Goal: Task Accomplishment & Management: Use online tool/utility

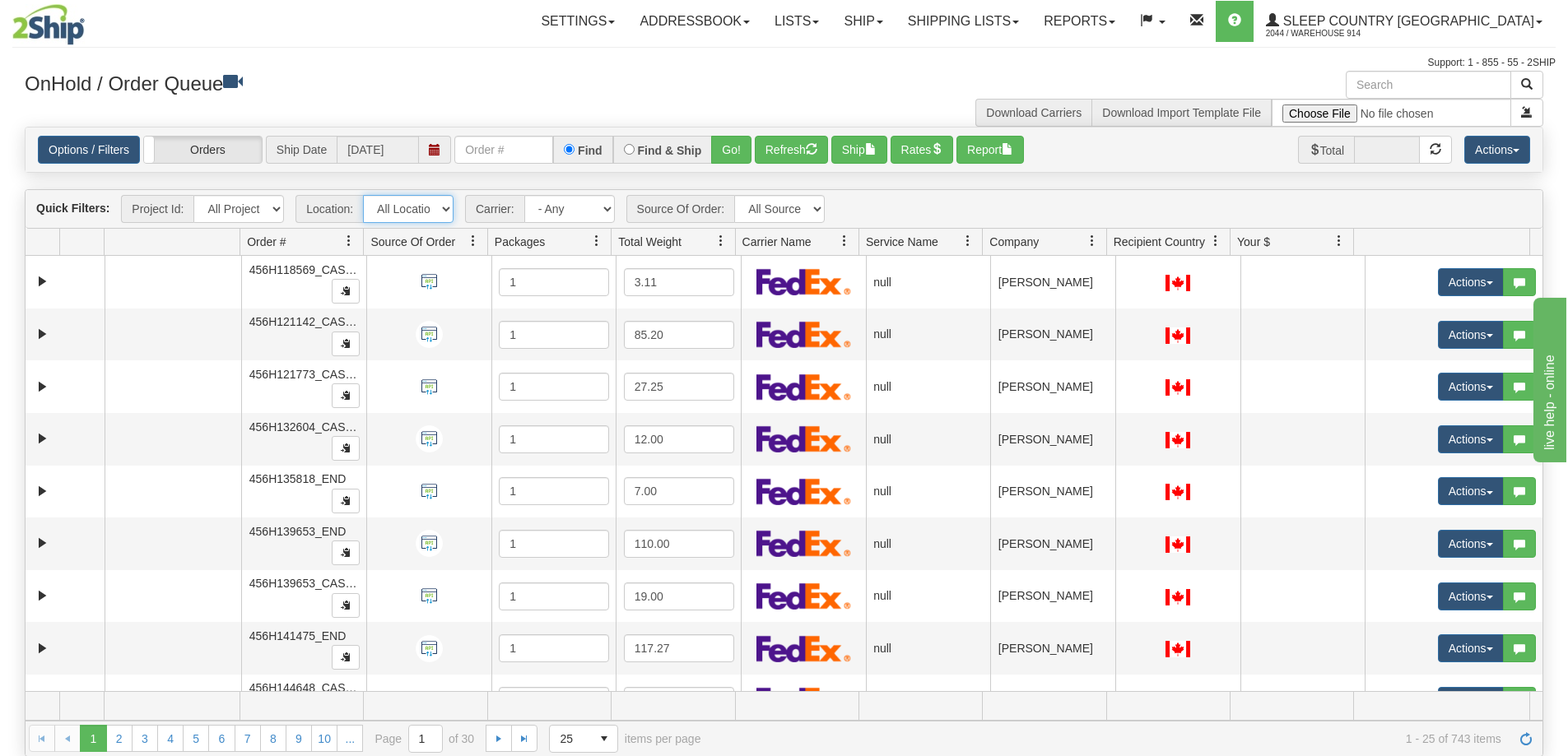
click at [433, 214] on select "All Locations 914 9009 [GEOGRAPHIC_DATA] SLE BEDDN ZINUC" at bounding box center [408, 209] width 90 height 28
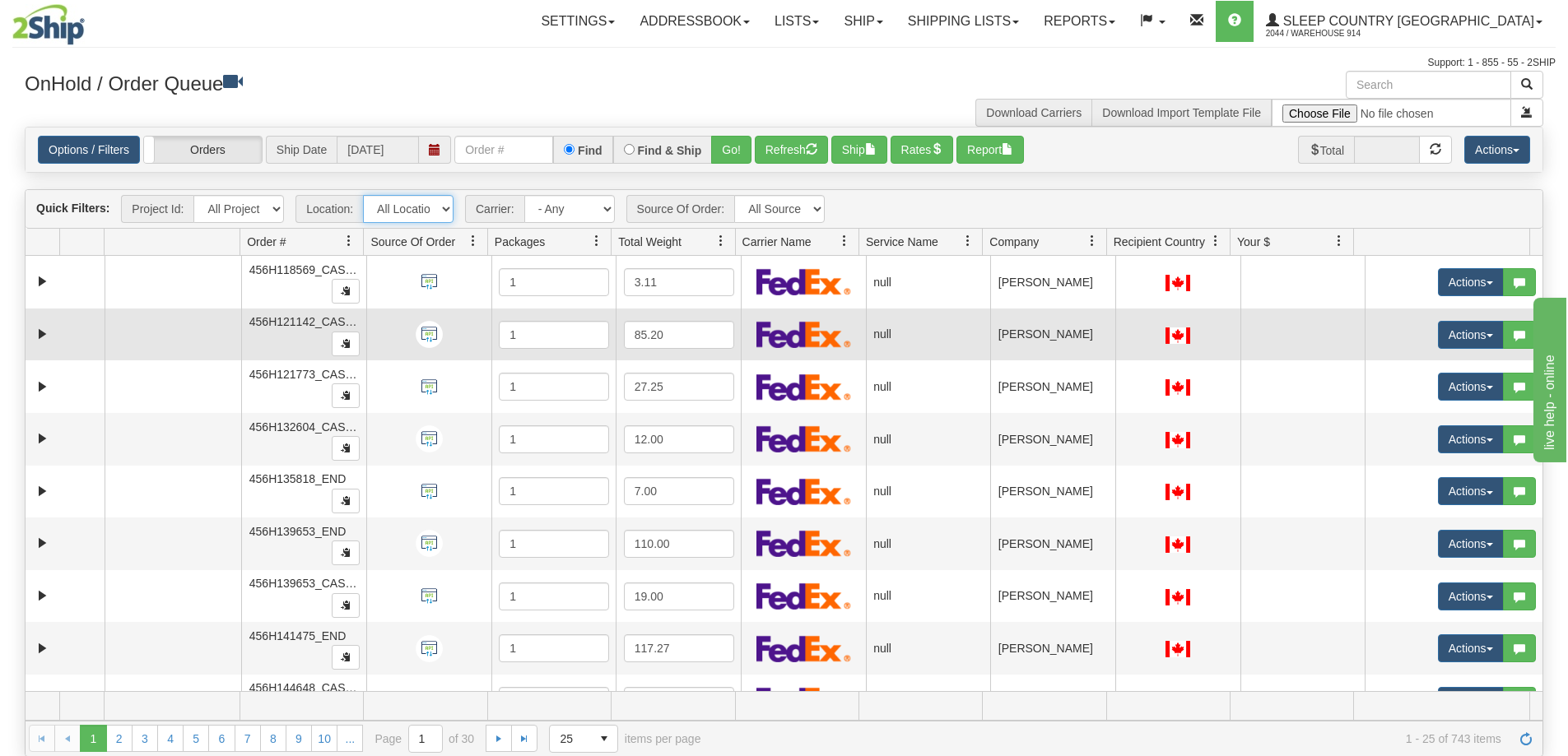
select select "7603"
click at [363, 195] on select "All Locations 914 9009 [GEOGRAPHIC_DATA] SLE BEDDN ZINUC" at bounding box center [408, 209] width 90 height 28
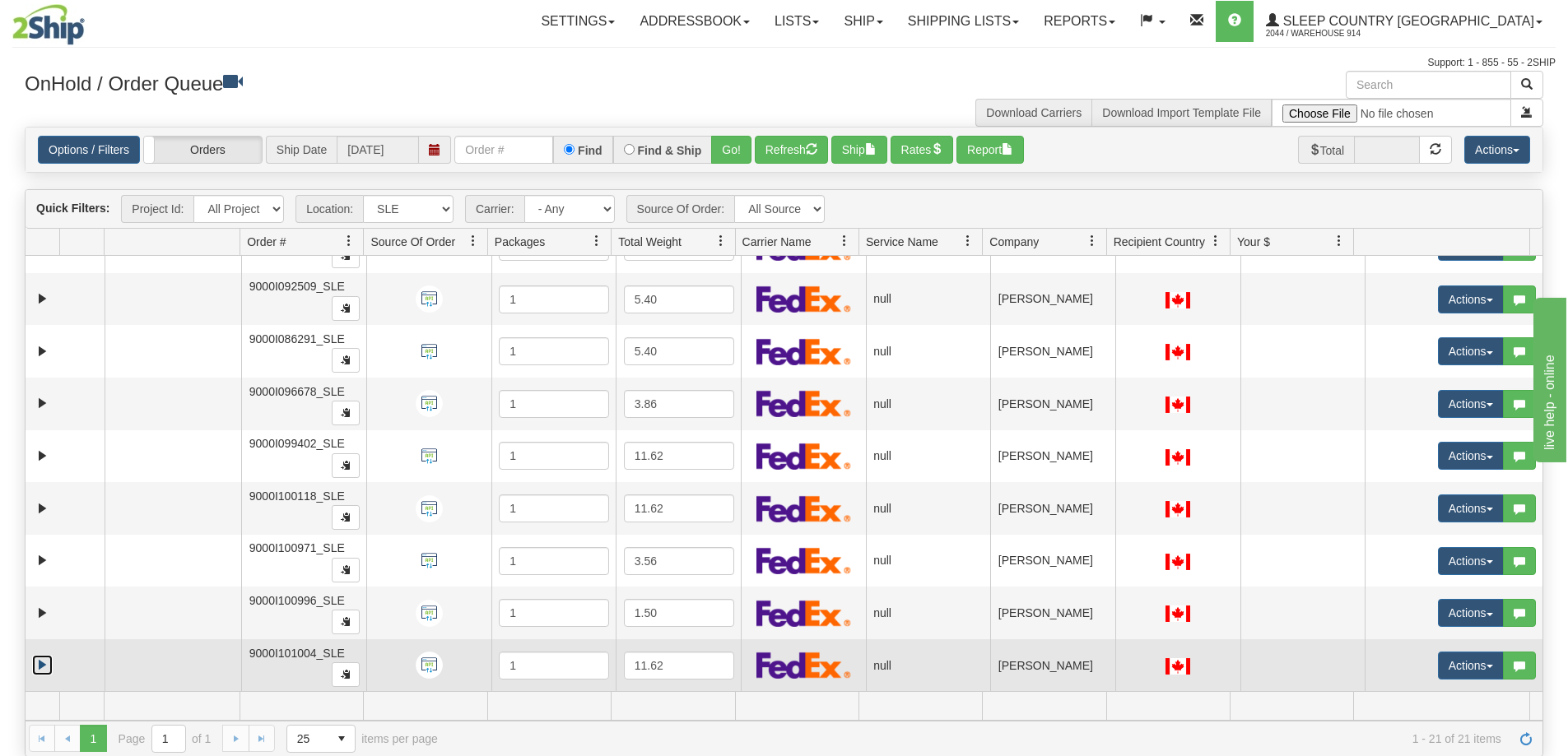
click at [43, 664] on link "Expand" at bounding box center [42, 665] width 20 height 20
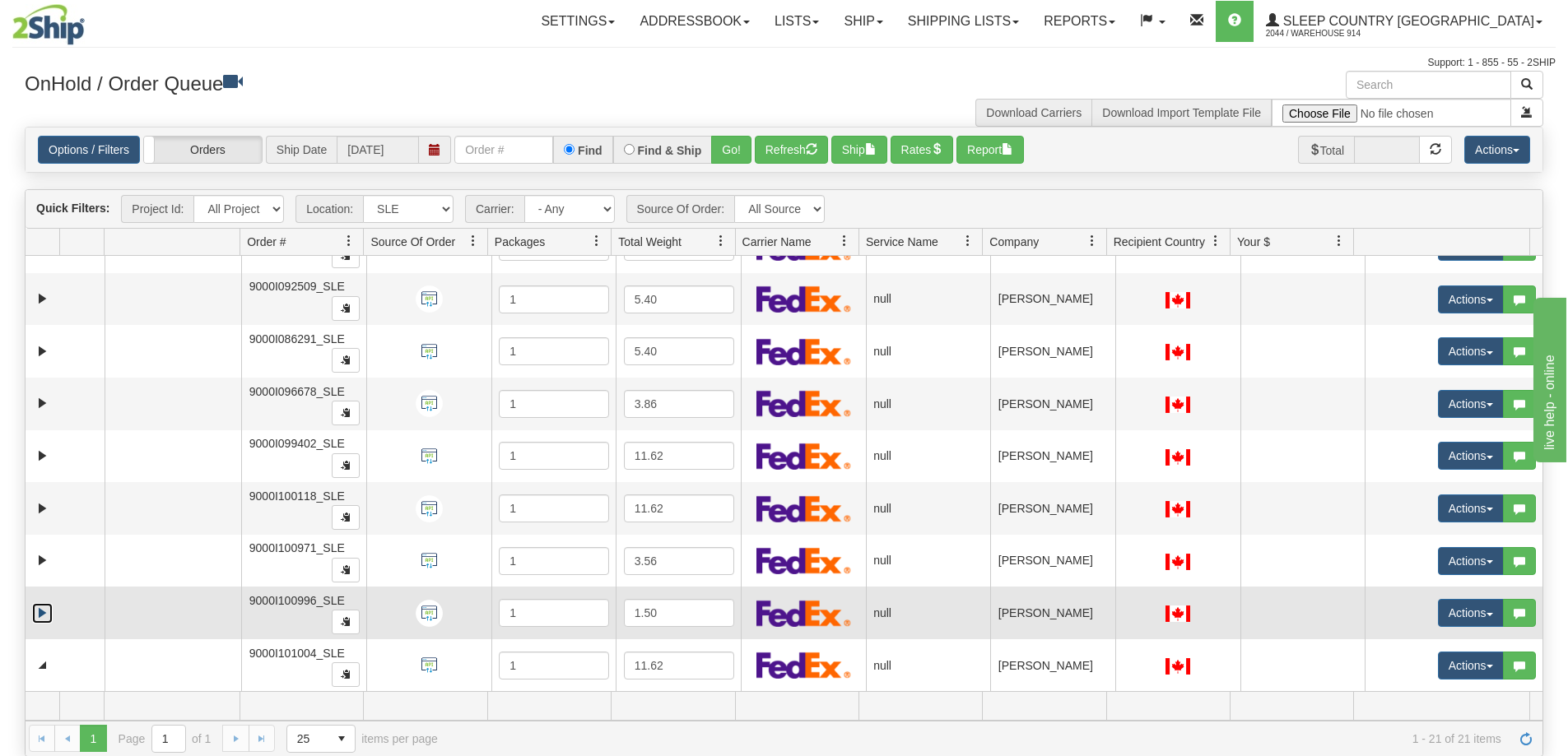
click at [46, 621] on link "Expand" at bounding box center [42, 613] width 20 height 20
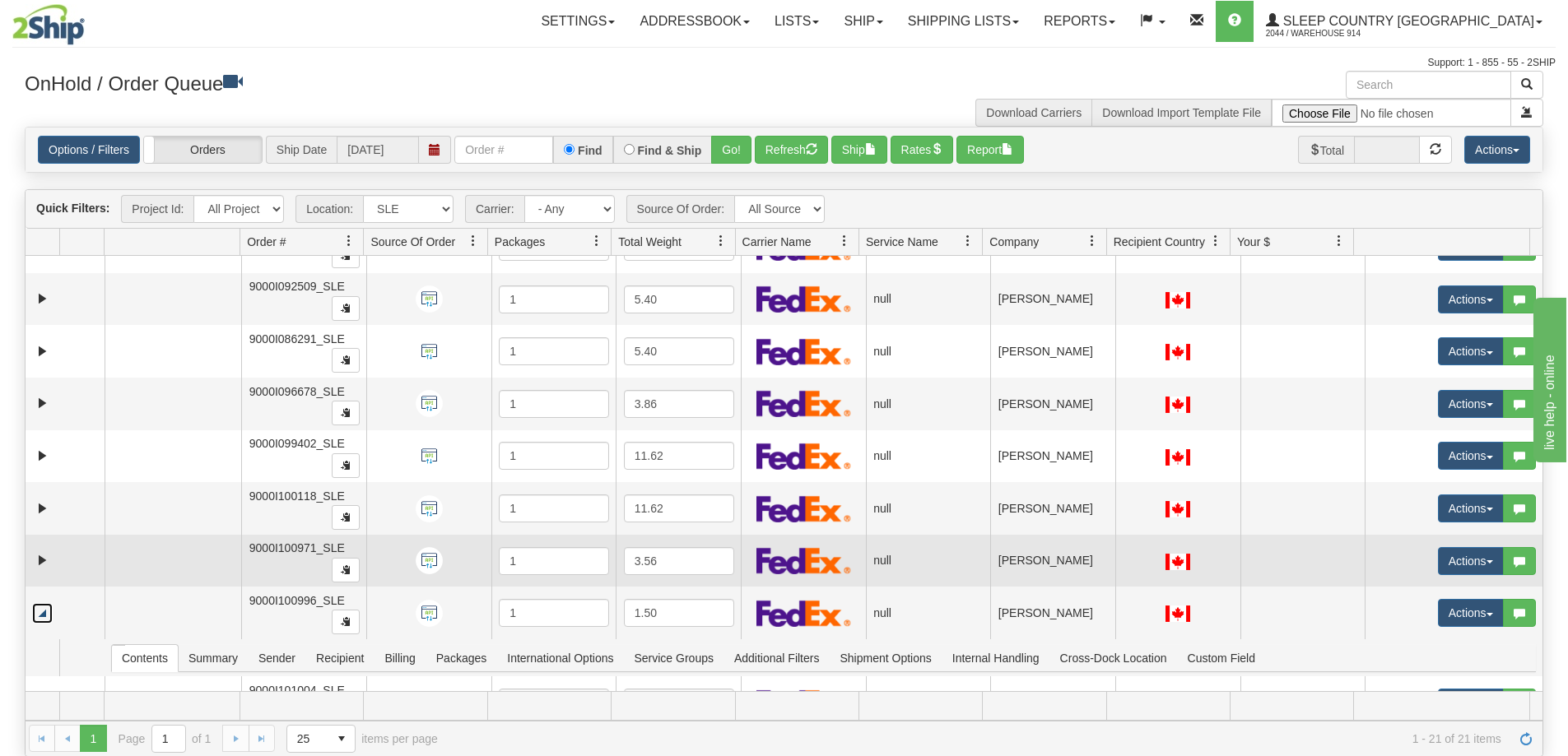
click at [45, 572] on td at bounding box center [65, 561] width 79 height 52
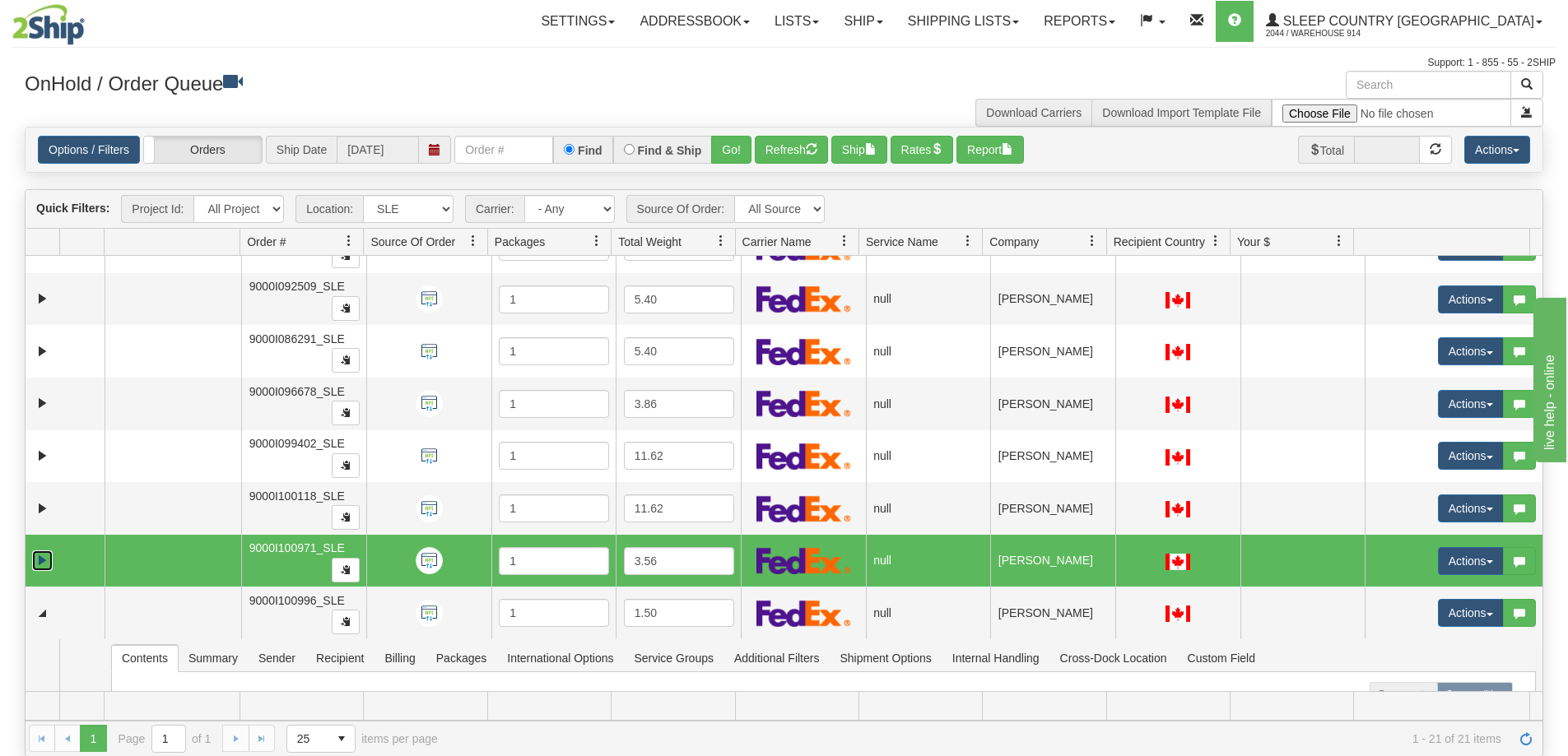
click at [43, 556] on link "Expand" at bounding box center [42, 560] width 20 height 20
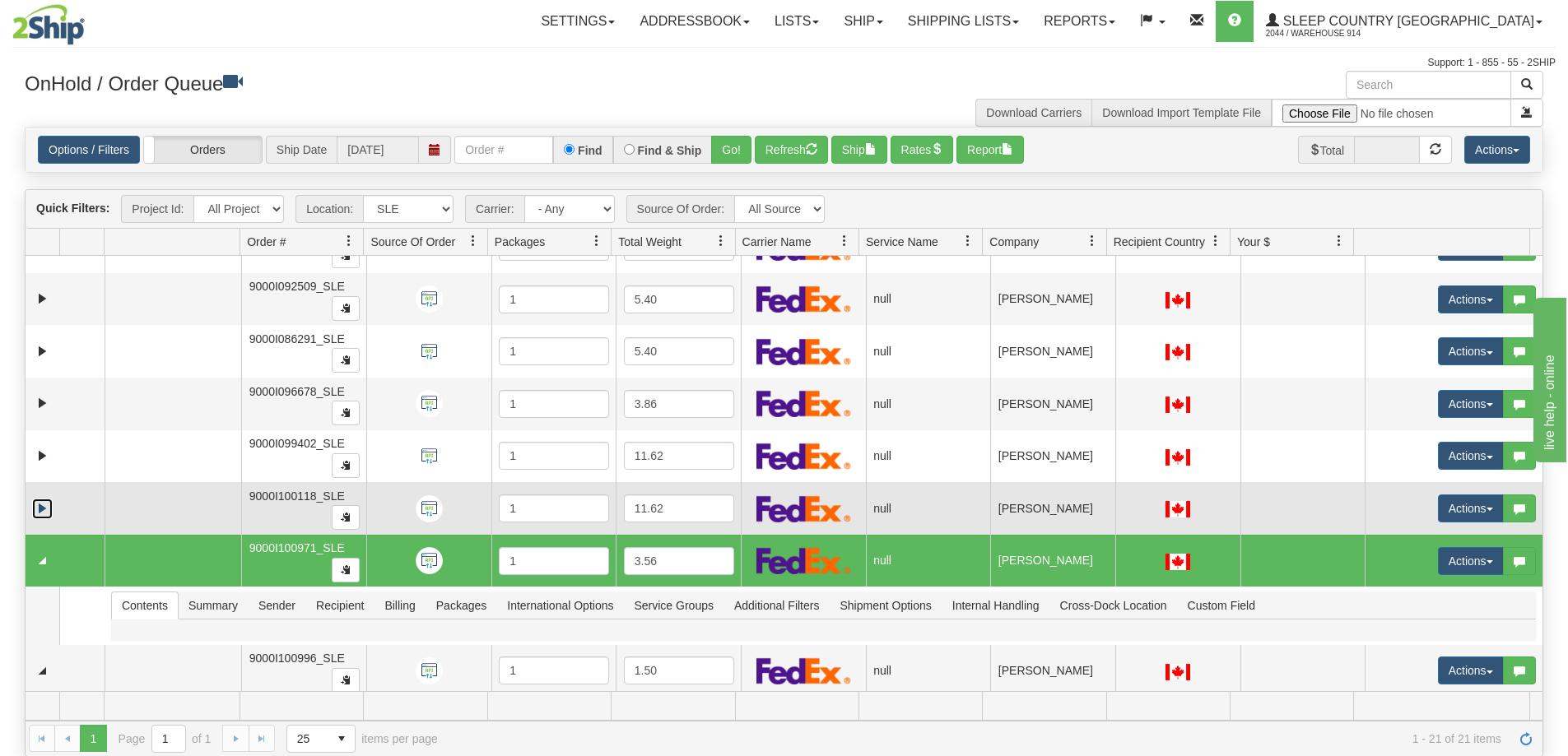
click at [42, 510] on link "Expand" at bounding box center [42, 509] width 20 height 20
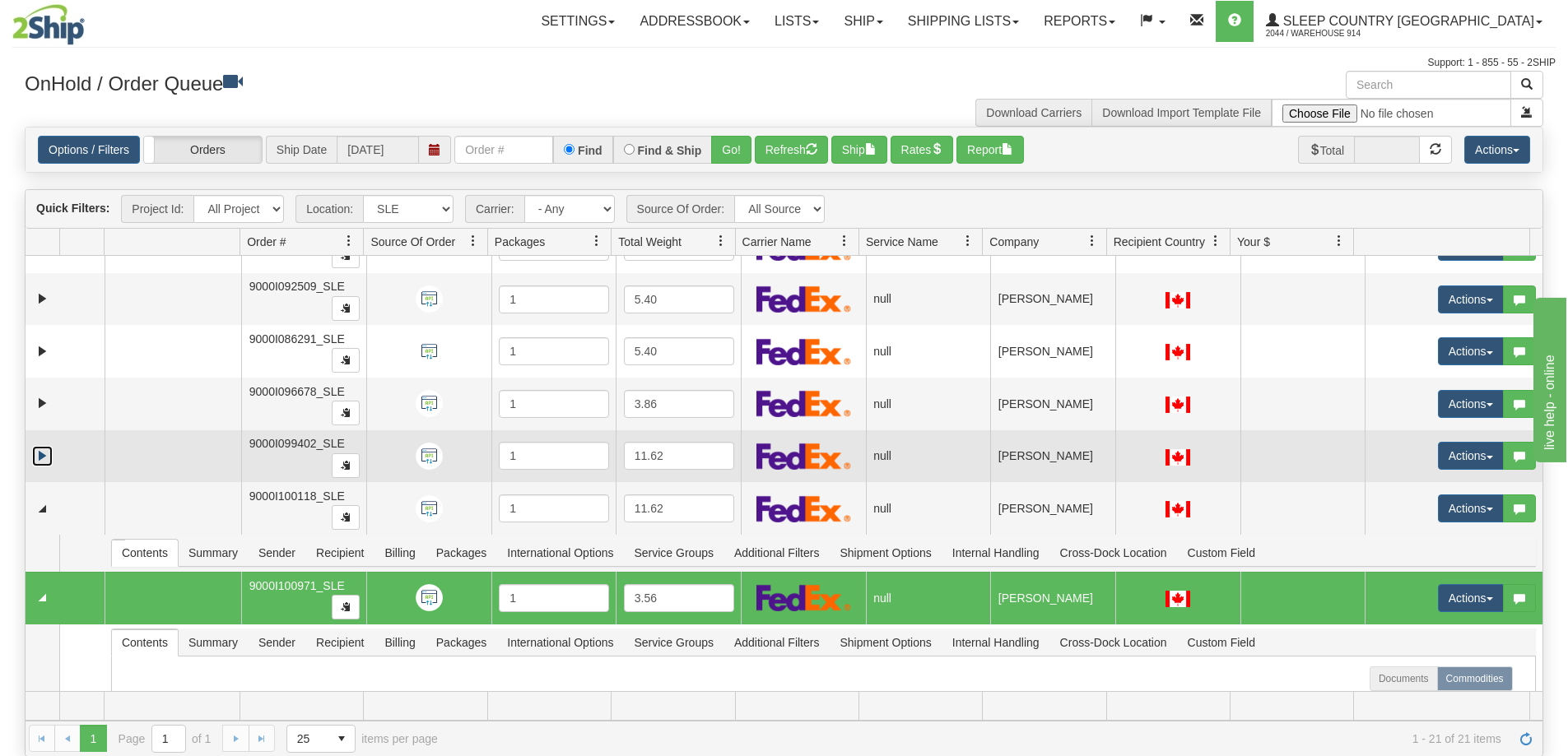
click at [40, 459] on link "Expand" at bounding box center [42, 456] width 20 height 20
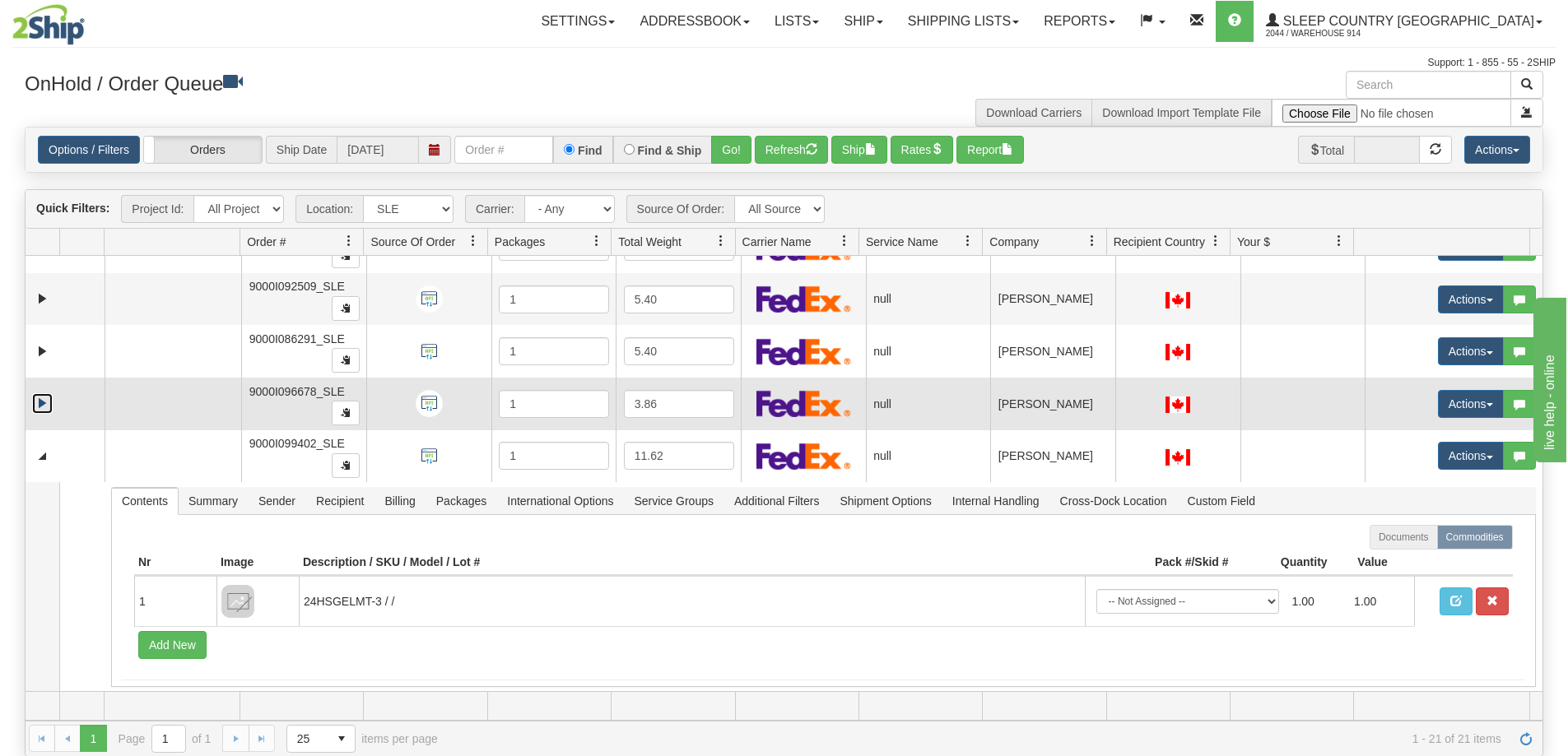
click at [39, 400] on link "Expand" at bounding box center [42, 403] width 20 height 20
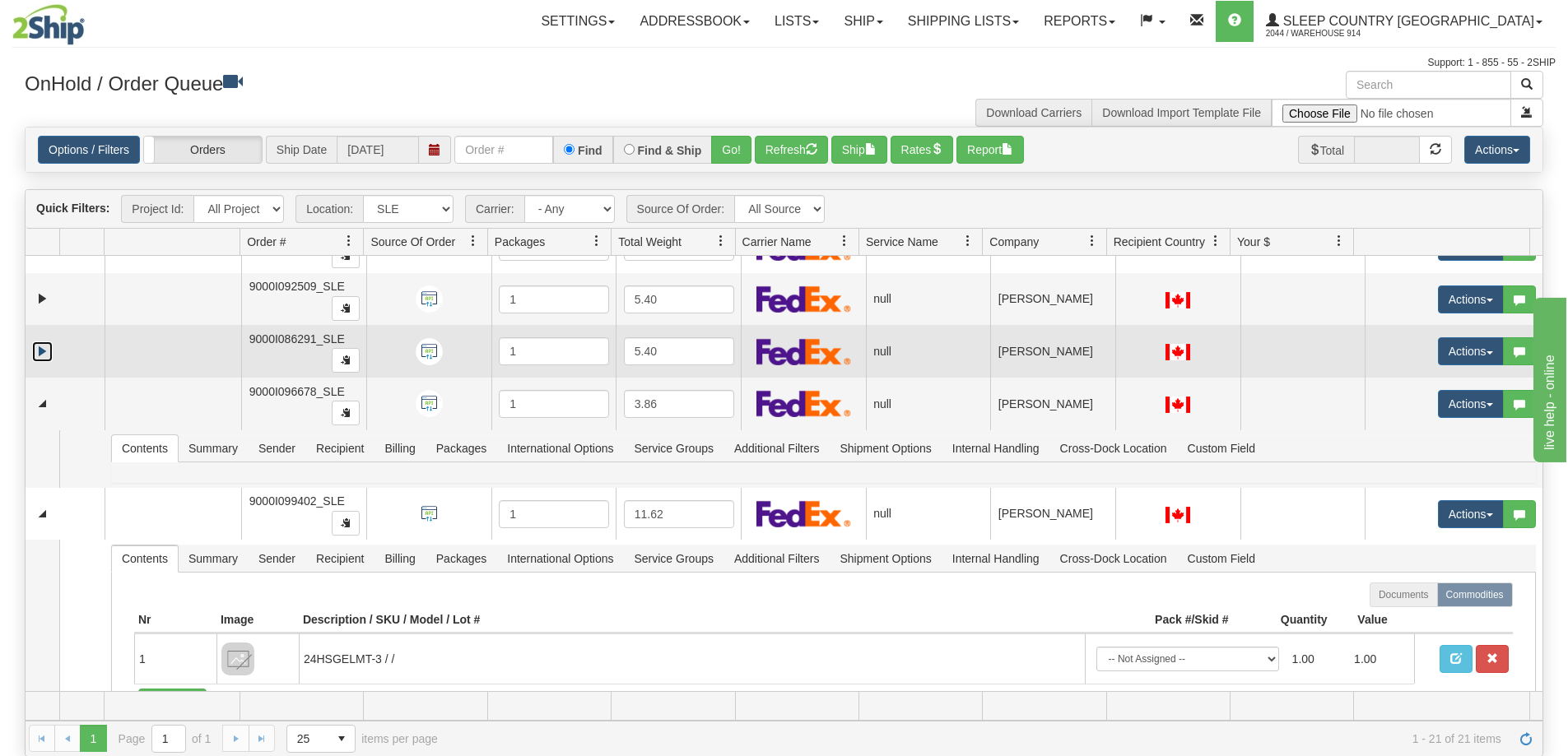
click at [43, 355] on link "Expand" at bounding box center [42, 351] width 20 height 20
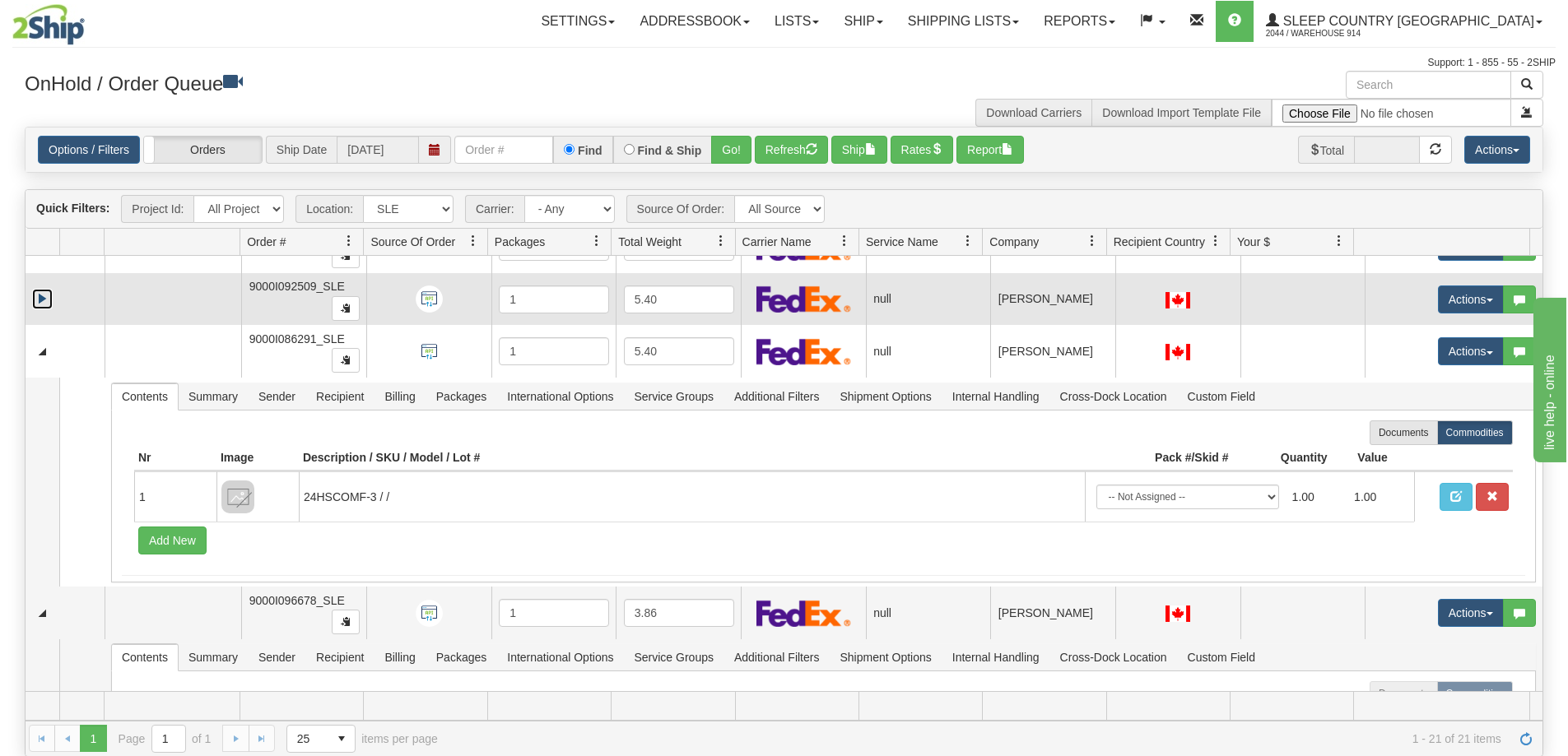
click at [44, 306] on link "Expand" at bounding box center [42, 299] width 20 height 20
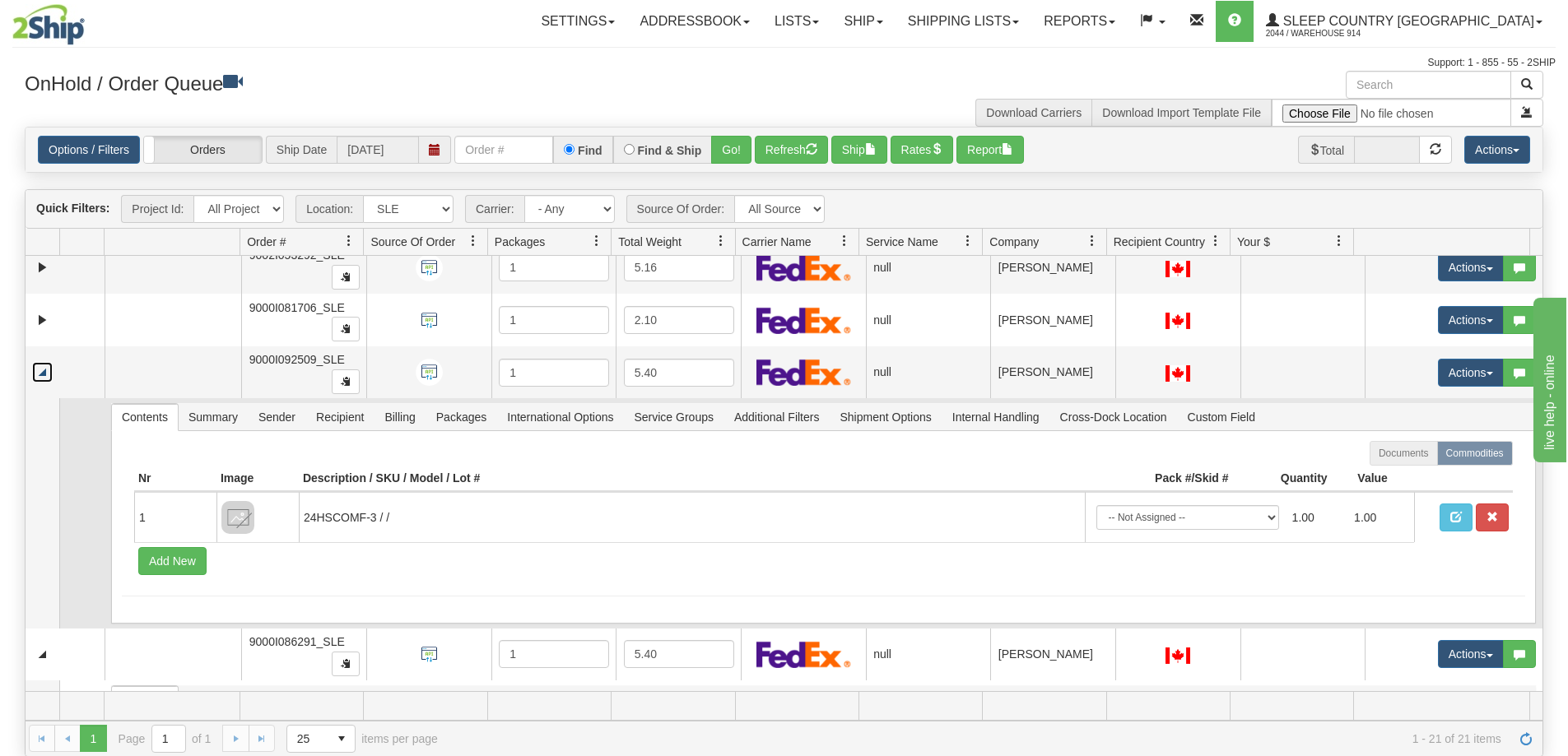
scroll to position [417, 0]
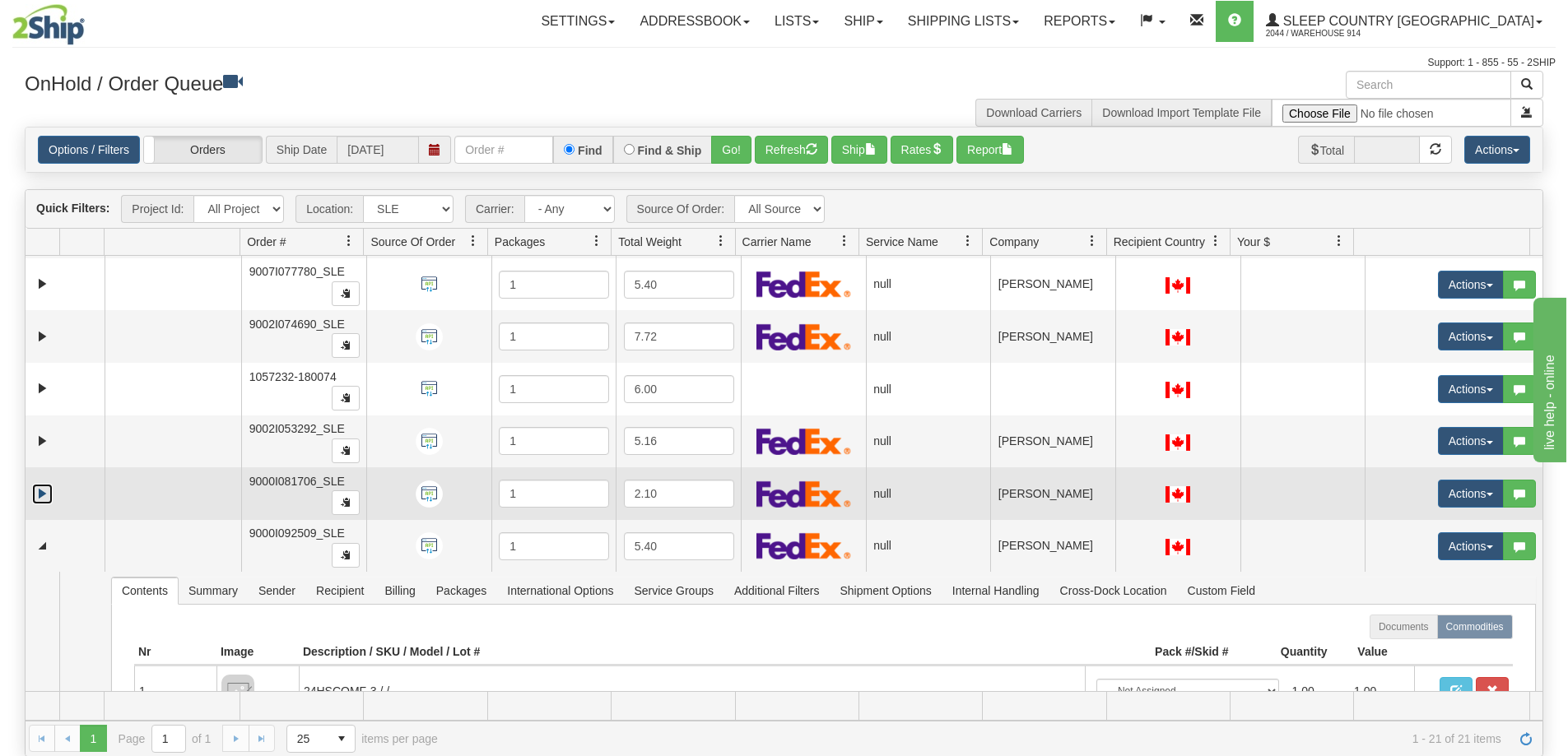
click at [38, 498] on link "Expand" at bounding box center [42, 494] width 20 height 20
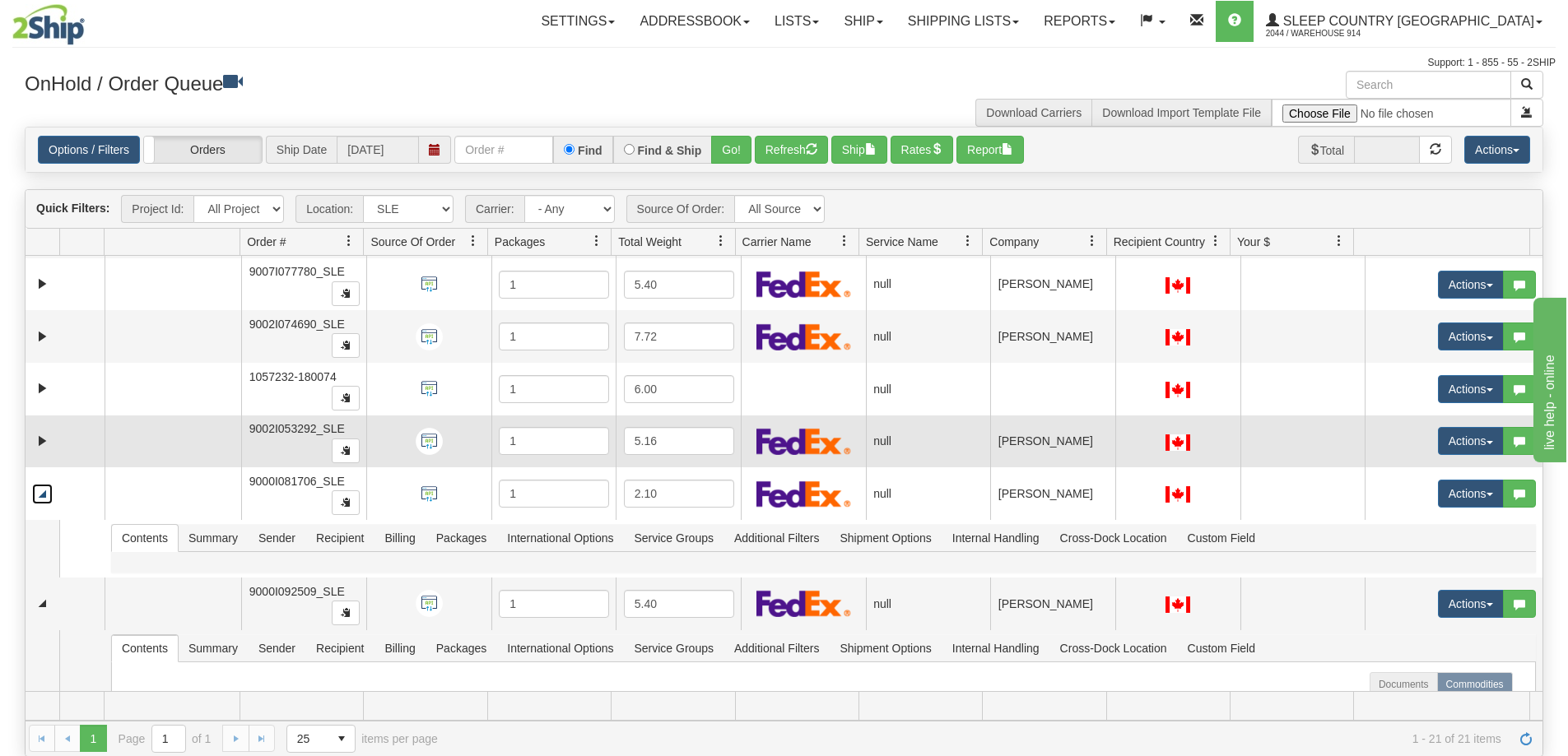
click at [40, 428] on td at bounding box center [65, 441] width 79 height 52
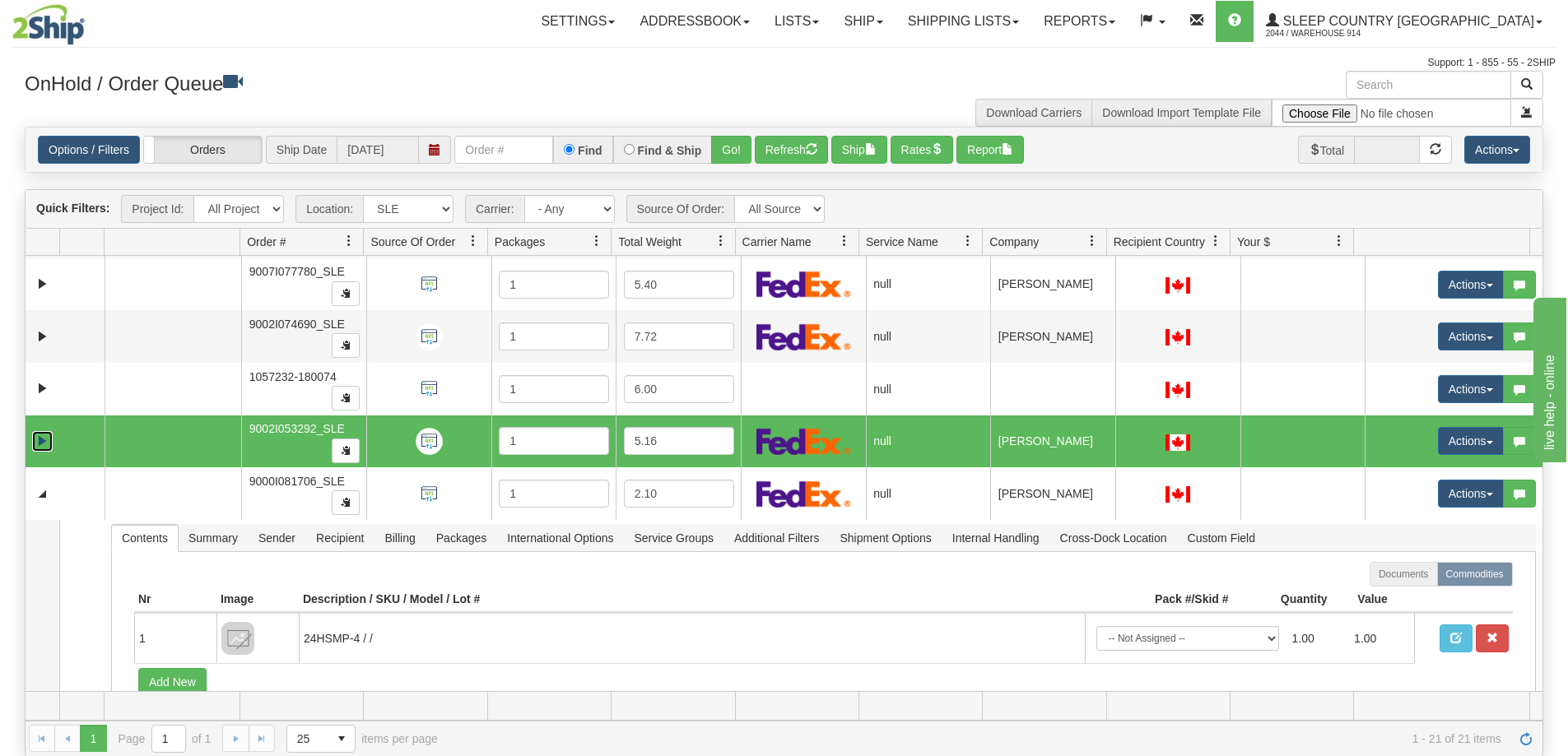
click at [40, 442] on link "Expand" at bounding box center [42, 441] width 20 height 20
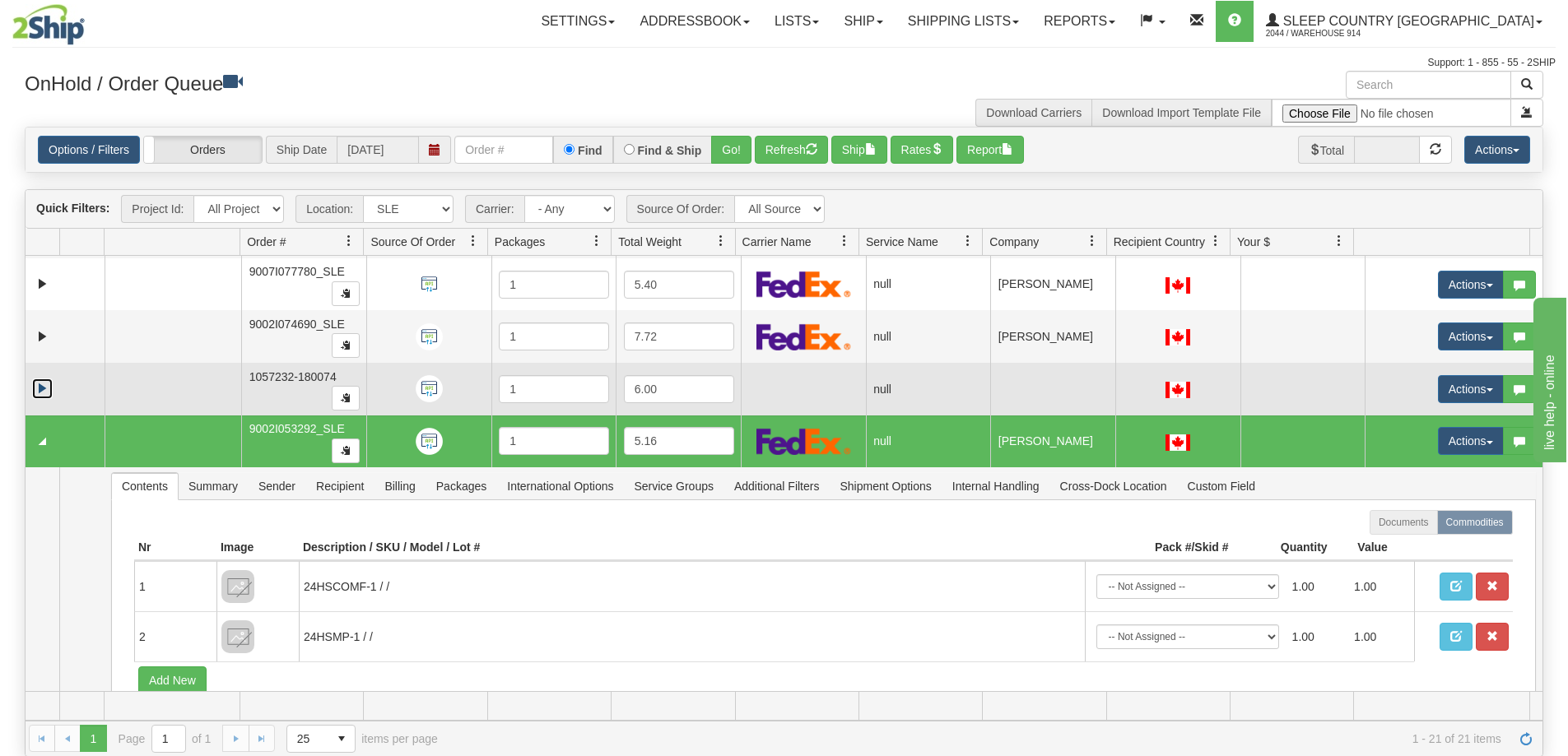
click at [38, 394] on link "Expand" at bounding box center [42, 388] width 20 height 20
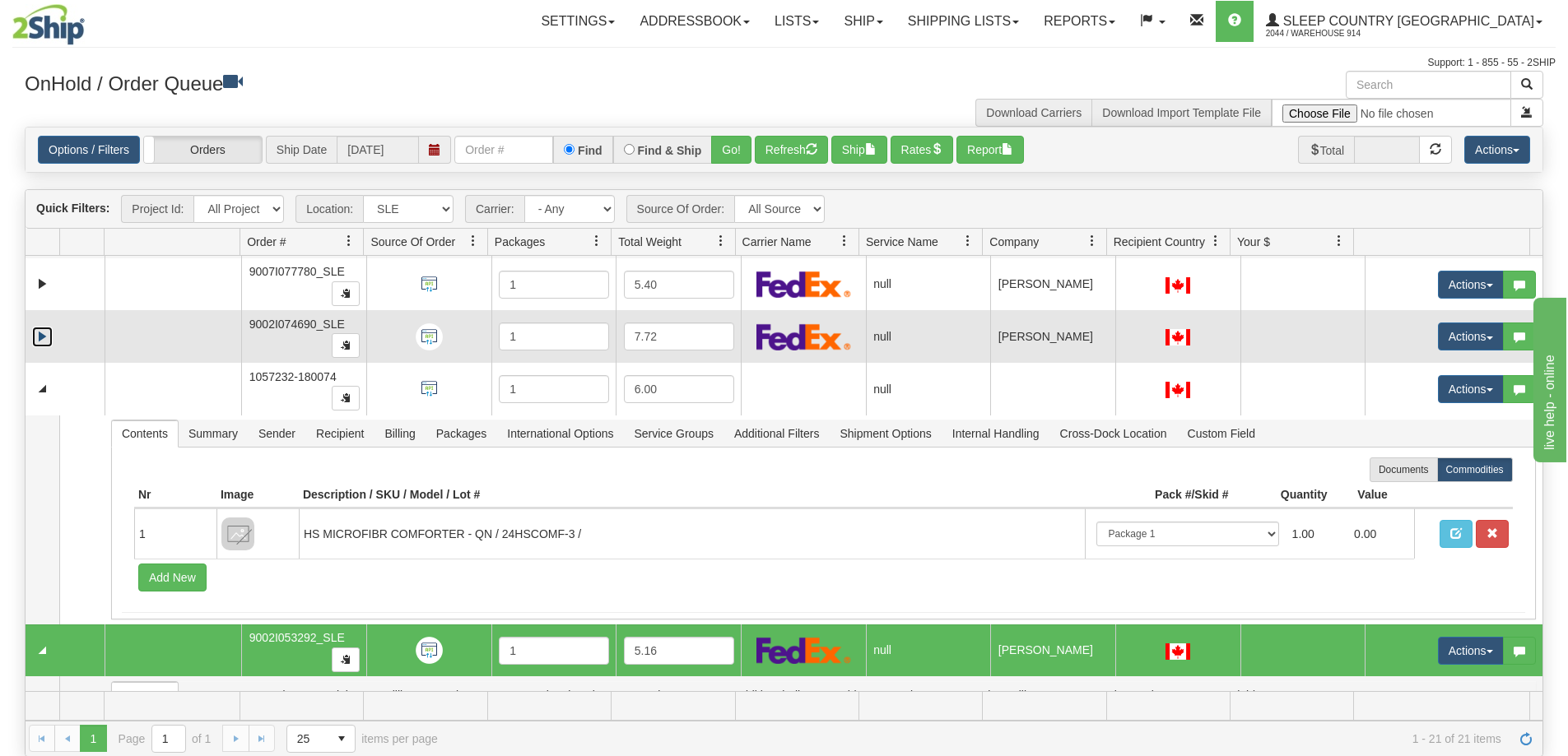
click at [45, 342] on link "Expand" at bounding box center [42, 337] width 20 height 20
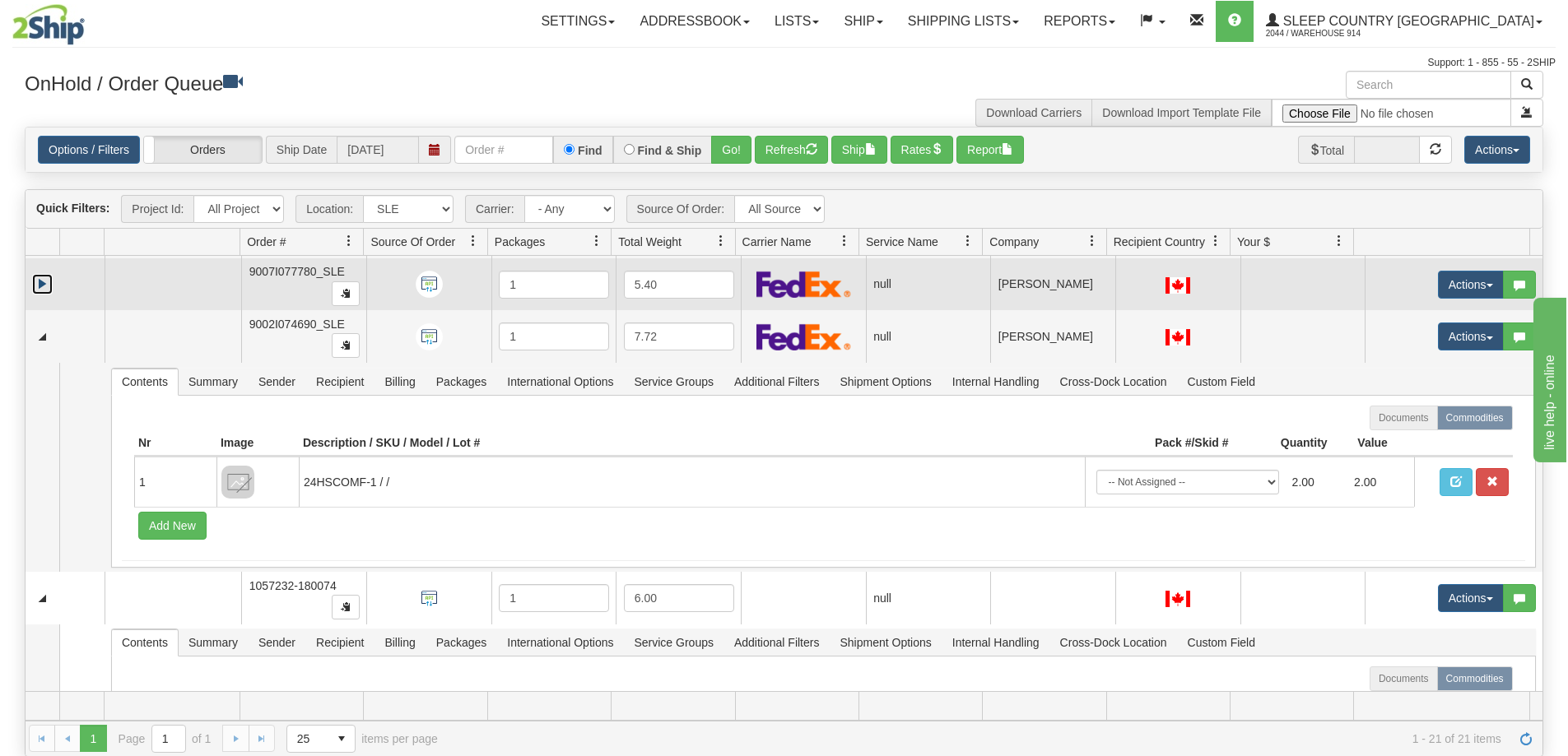
click at [47, 285] on link "Expand" at bounding box center [42, 284] width 20 height 20
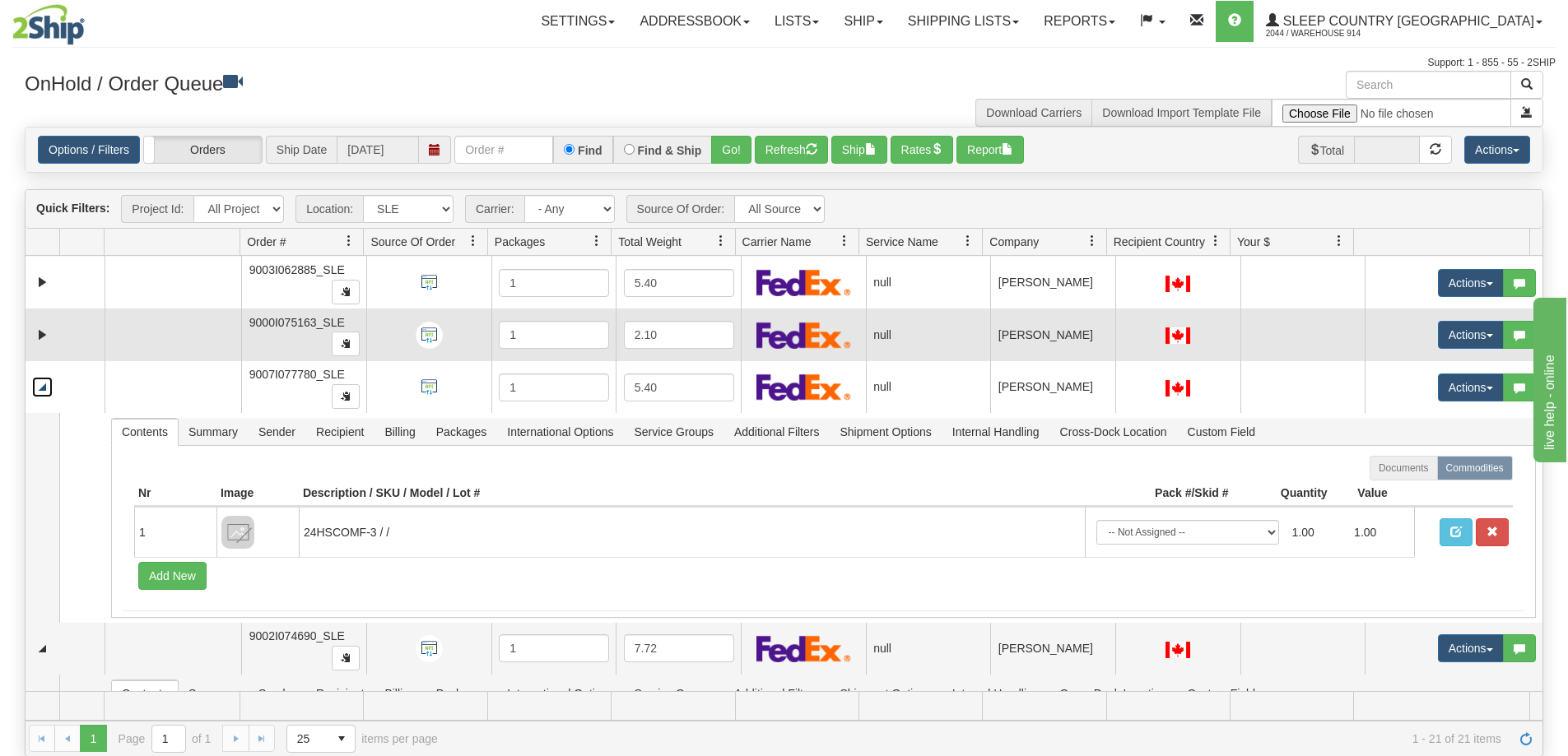
scroll to position [169, 0]
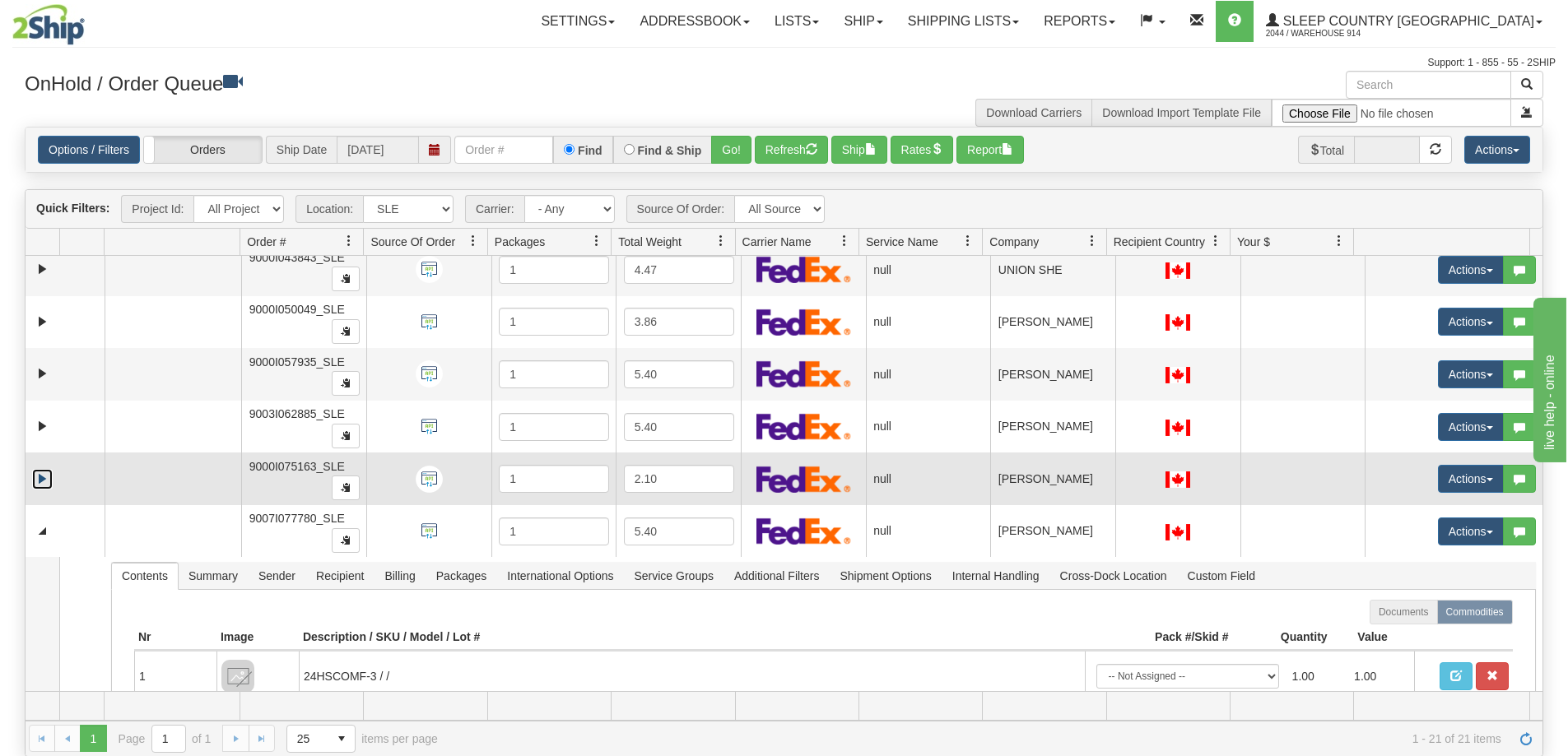
click at [42, 479] on link "Expand" at bounding box center [42, 479] width 20 height 20
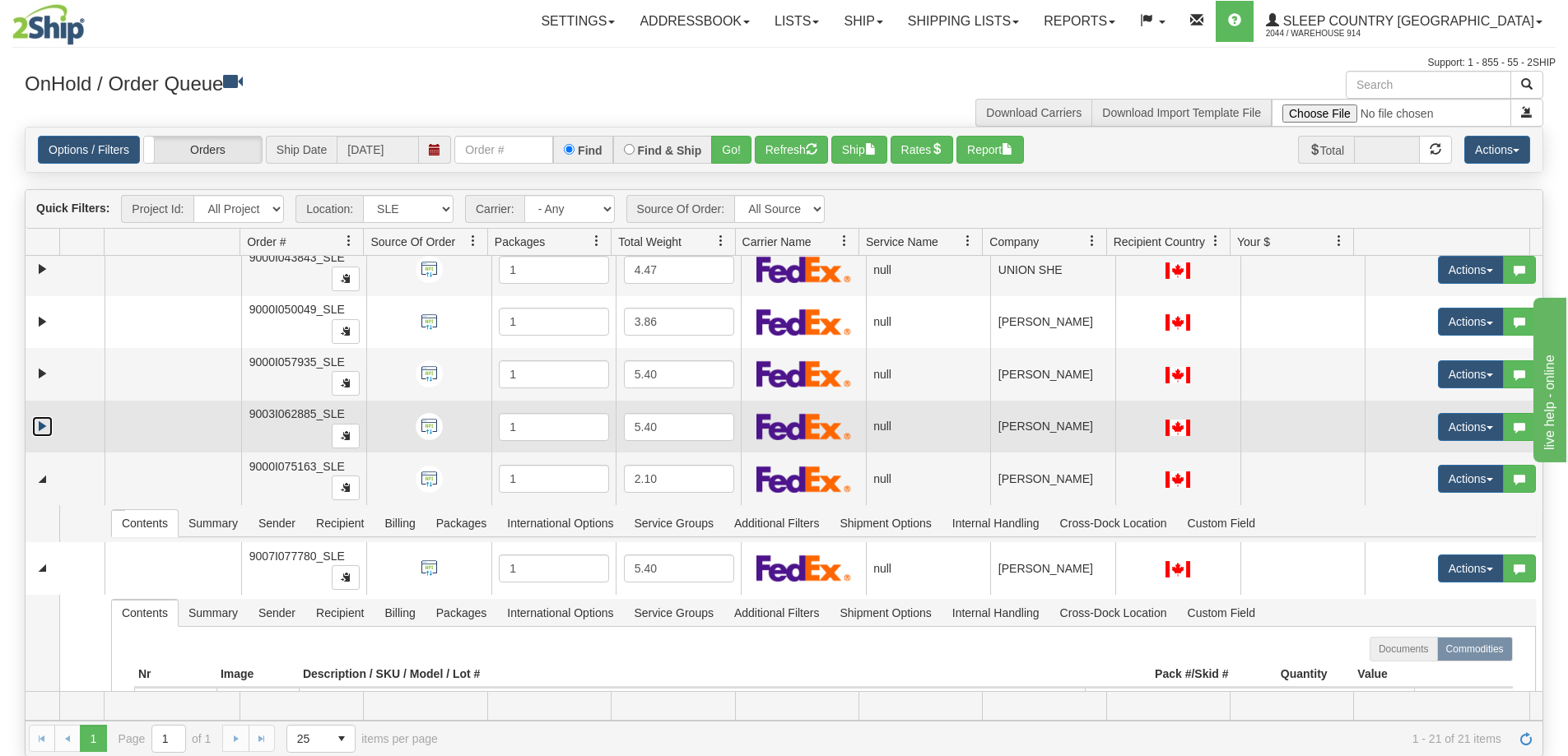
click at [39, 422] on link "Expand" at bounding box center [42, 426] width 20 height 20
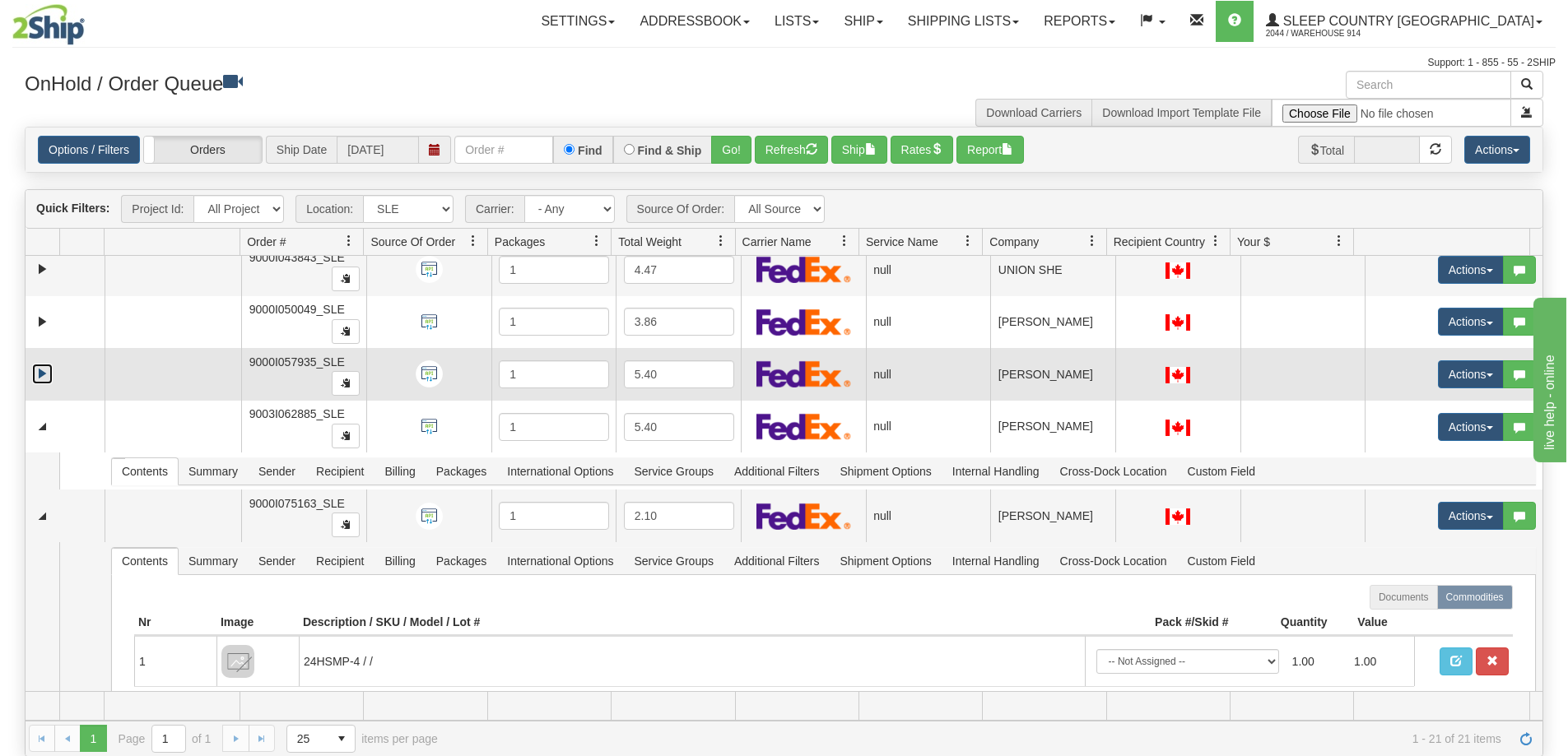
click at [42, 375] on link "Expand" at bounding box center [42, 373] width 20 height 20
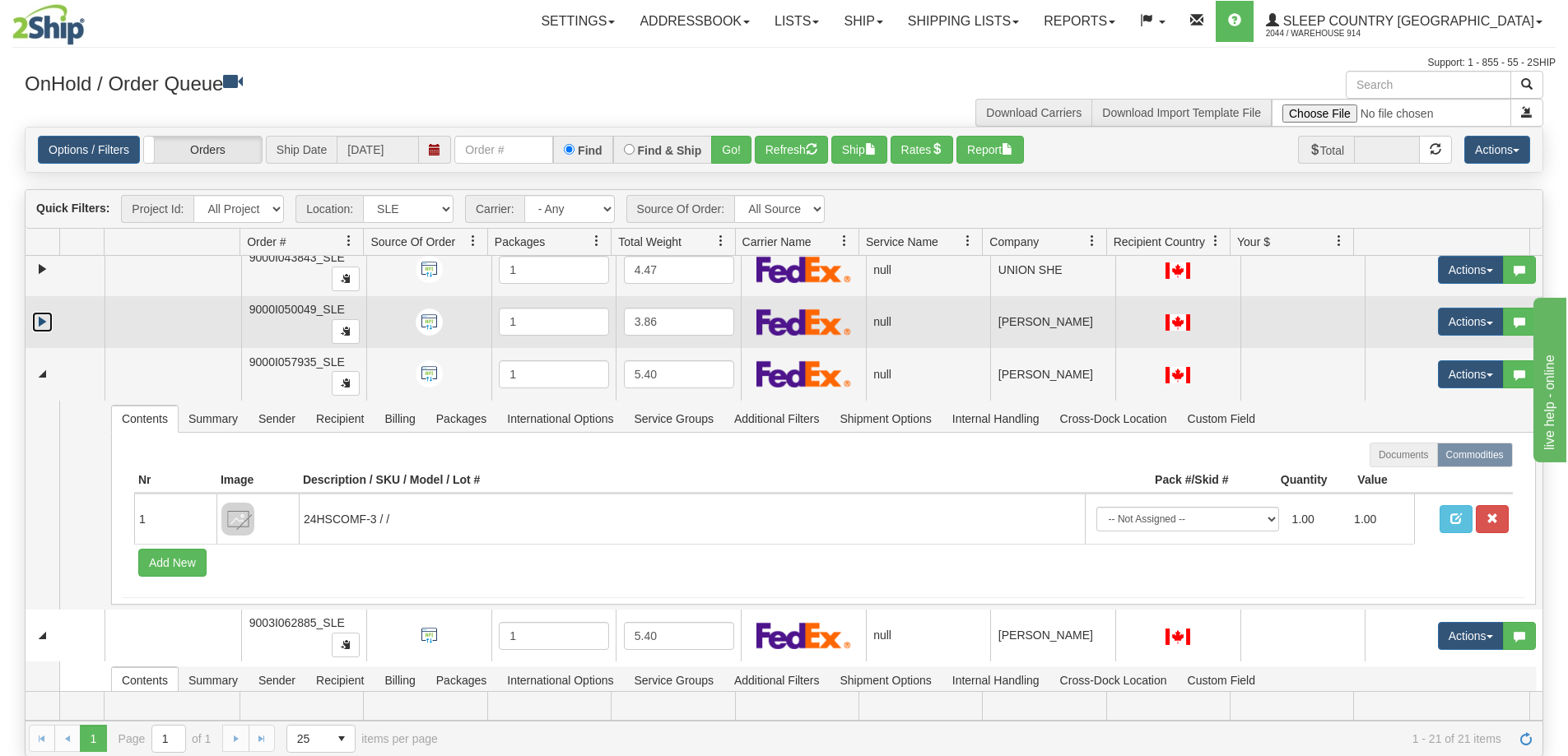
click at [40, 322] on link "Expand" at bounding box center [42, 322] width 20 height 20
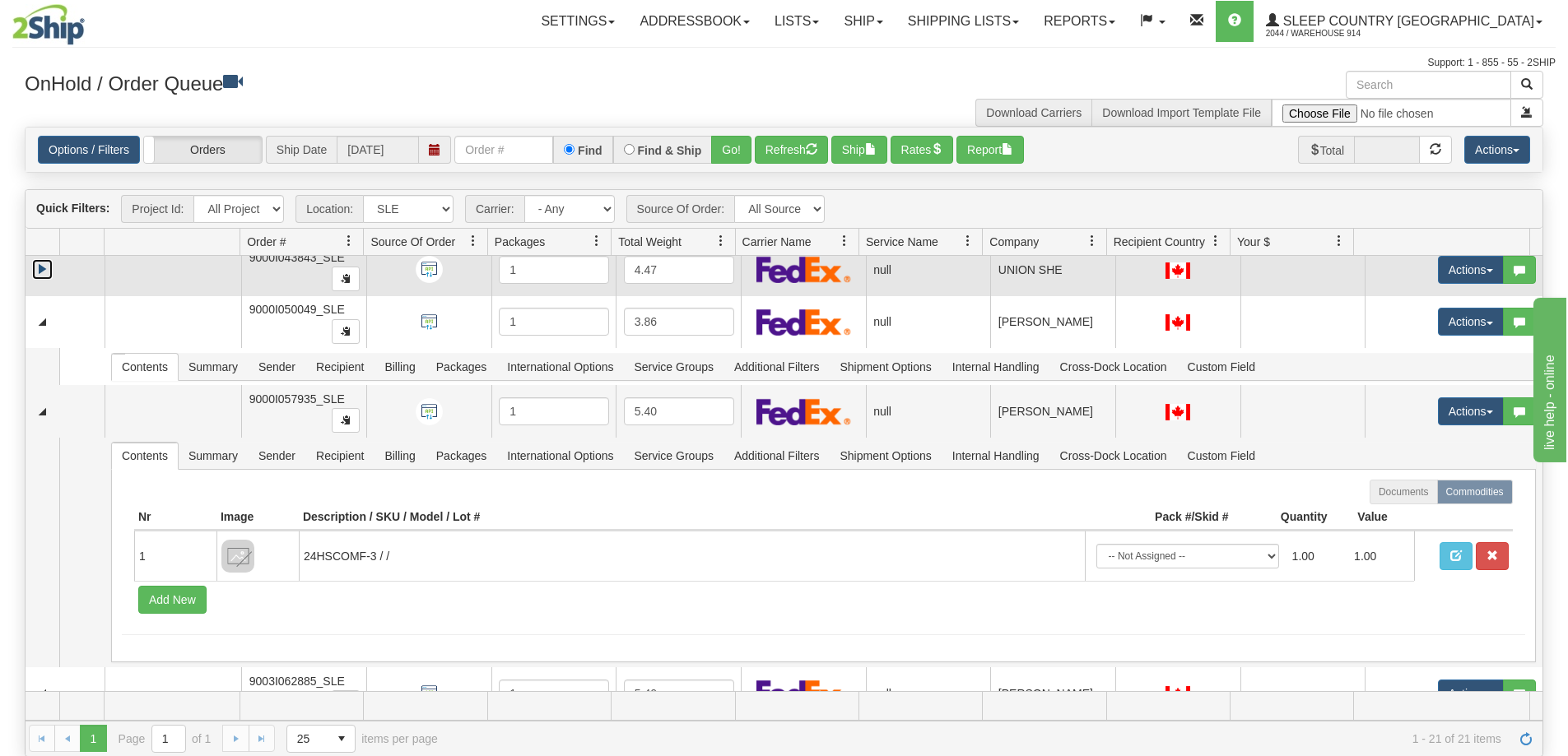
click at [41, 273] on link "Expand" at bounding box center [42, 269] width 20 height 20
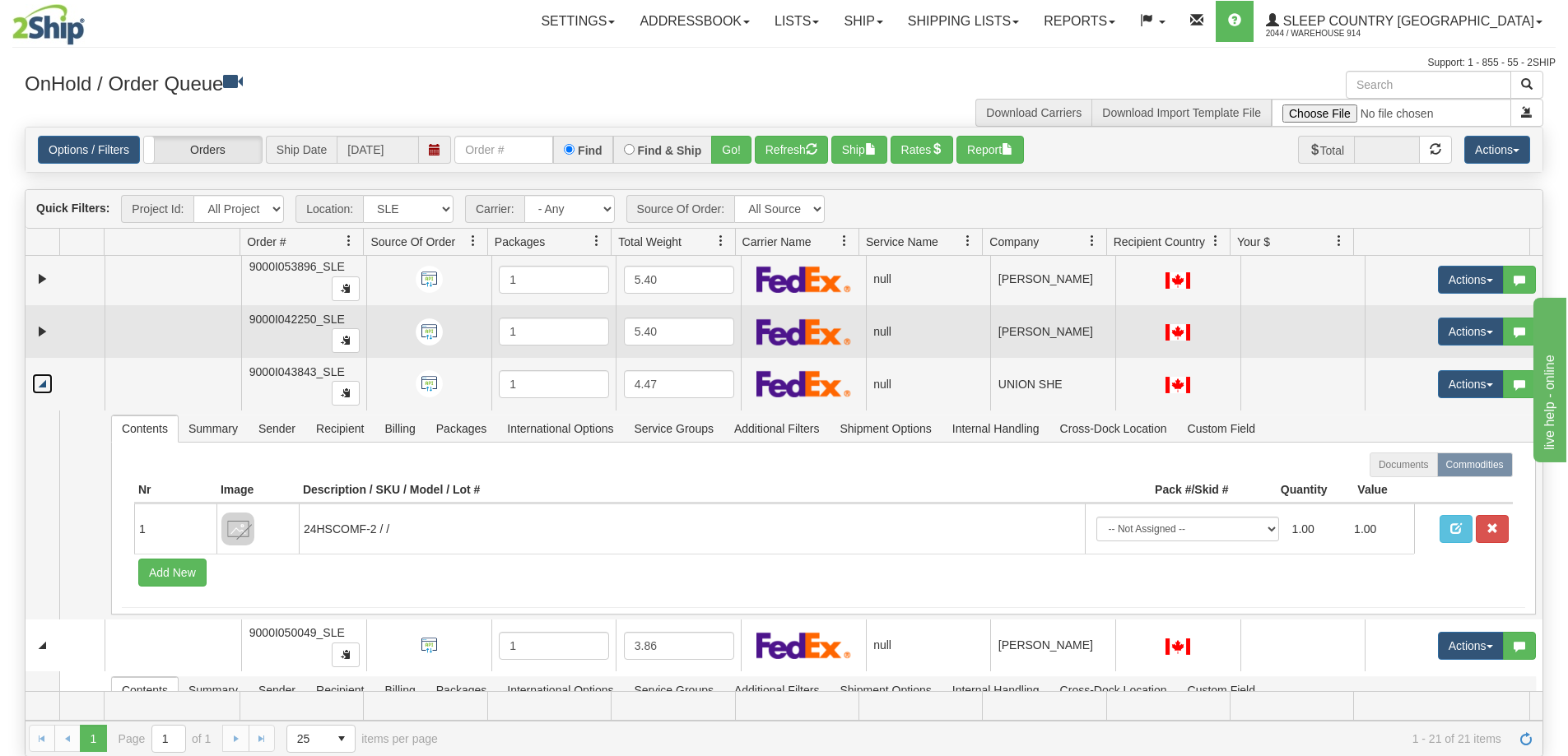
scroll to position [5, 0]
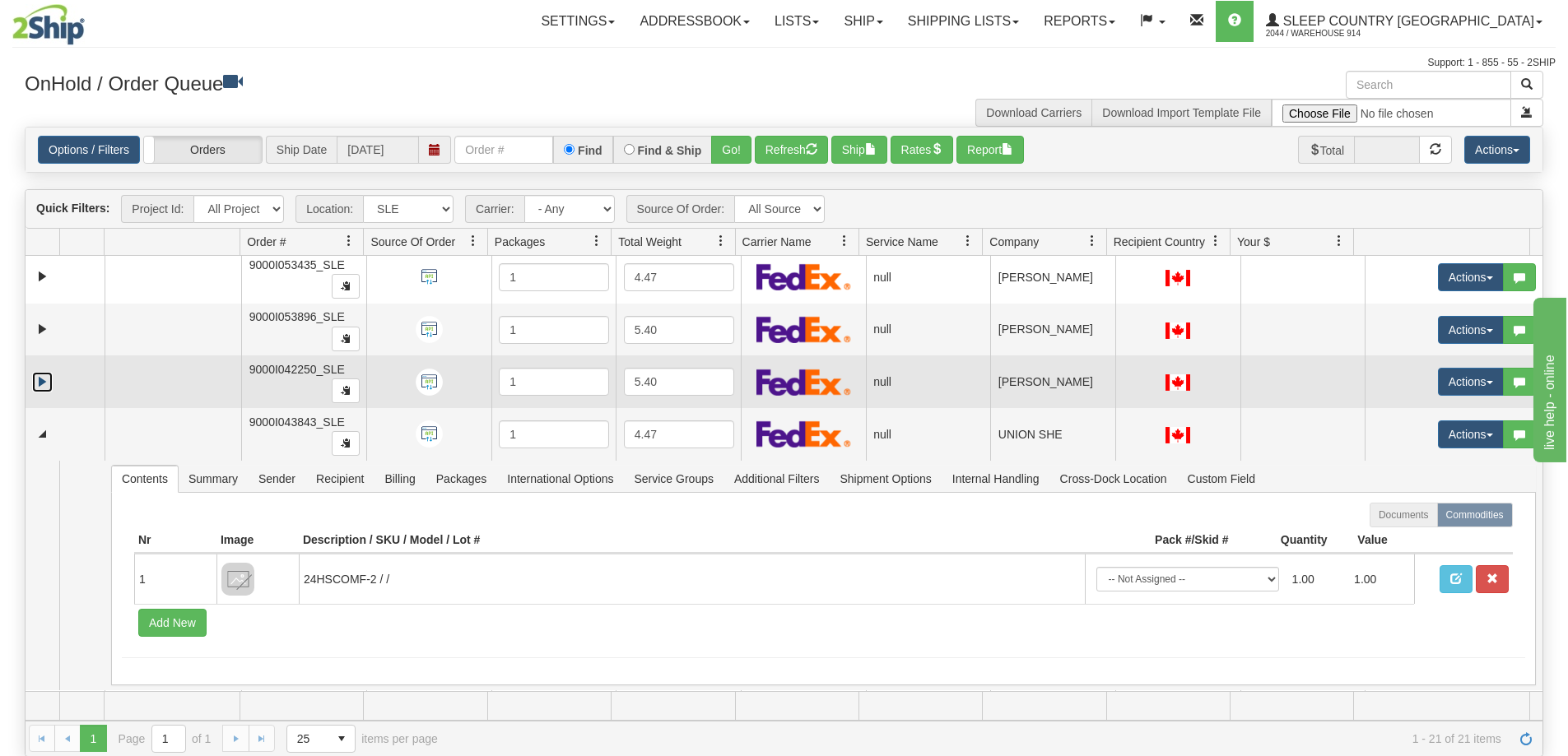
click at [42, 376] on link "Expand" at bounding box center [42, 382] width 20 height 20
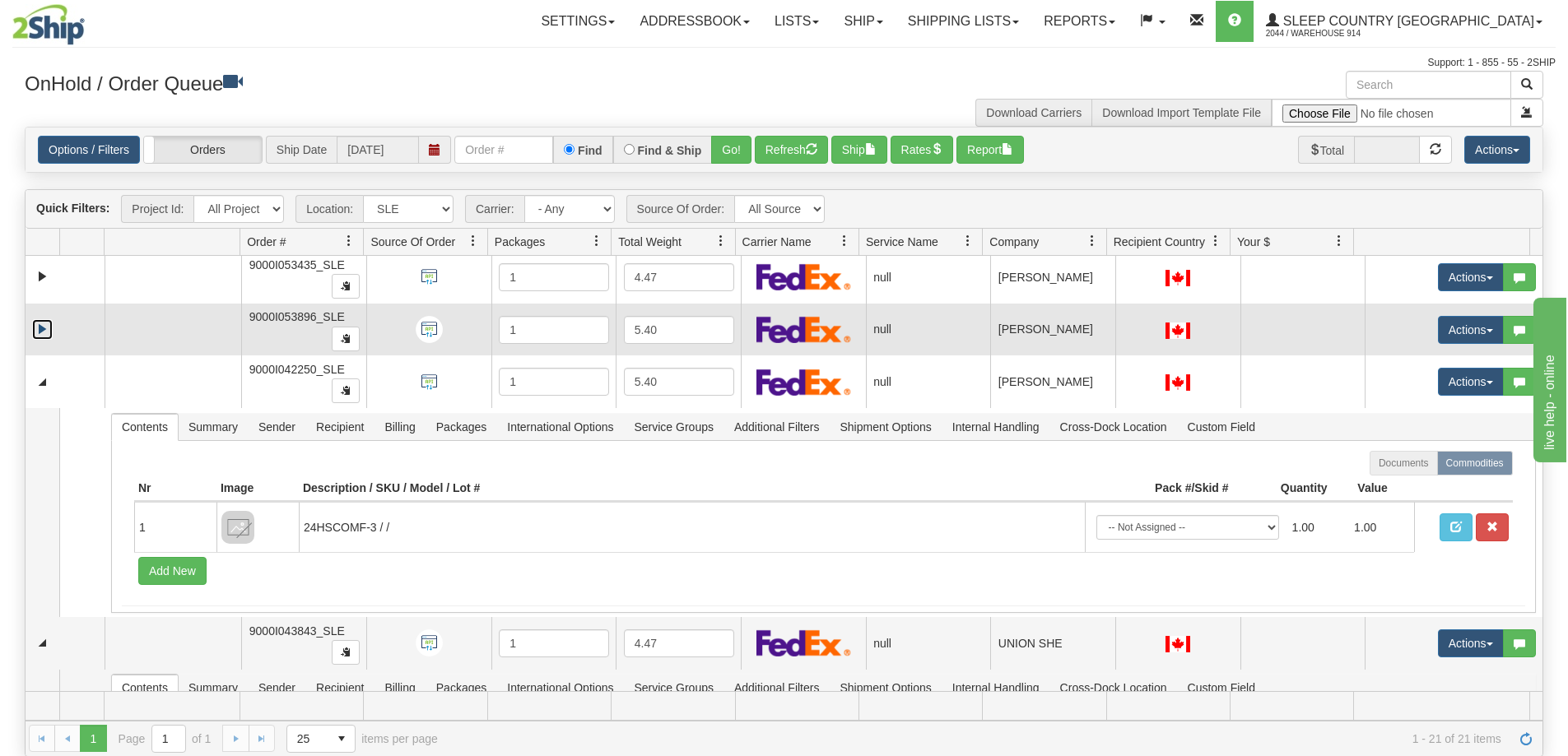
click at [41, 330] on link "Expand" at bounding box center [42, 329] width 20 height 20
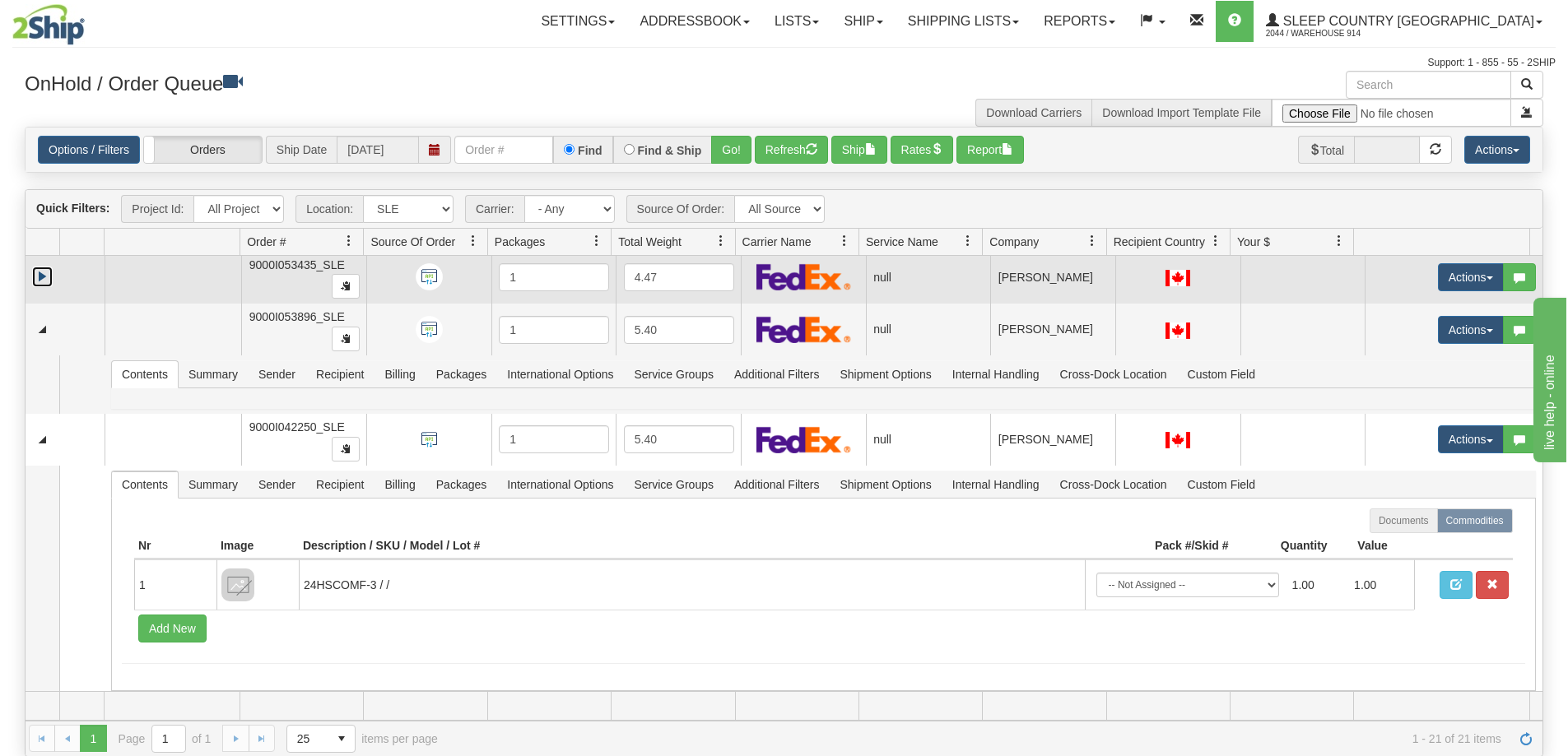
click at [37, 278] on link "Expand" at bounding box center [42, 277] width 20 height 20
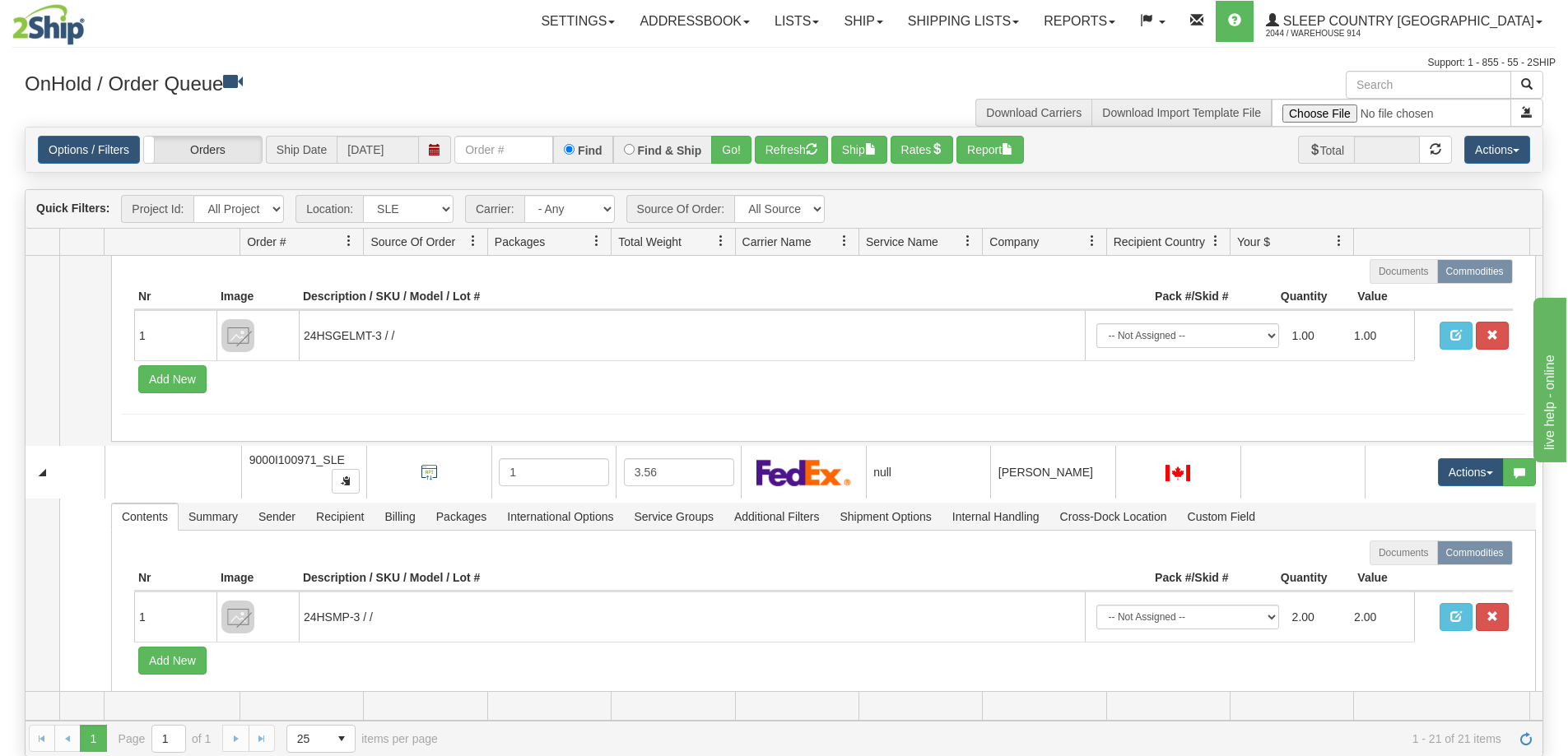
scroll to position [5538, 0]
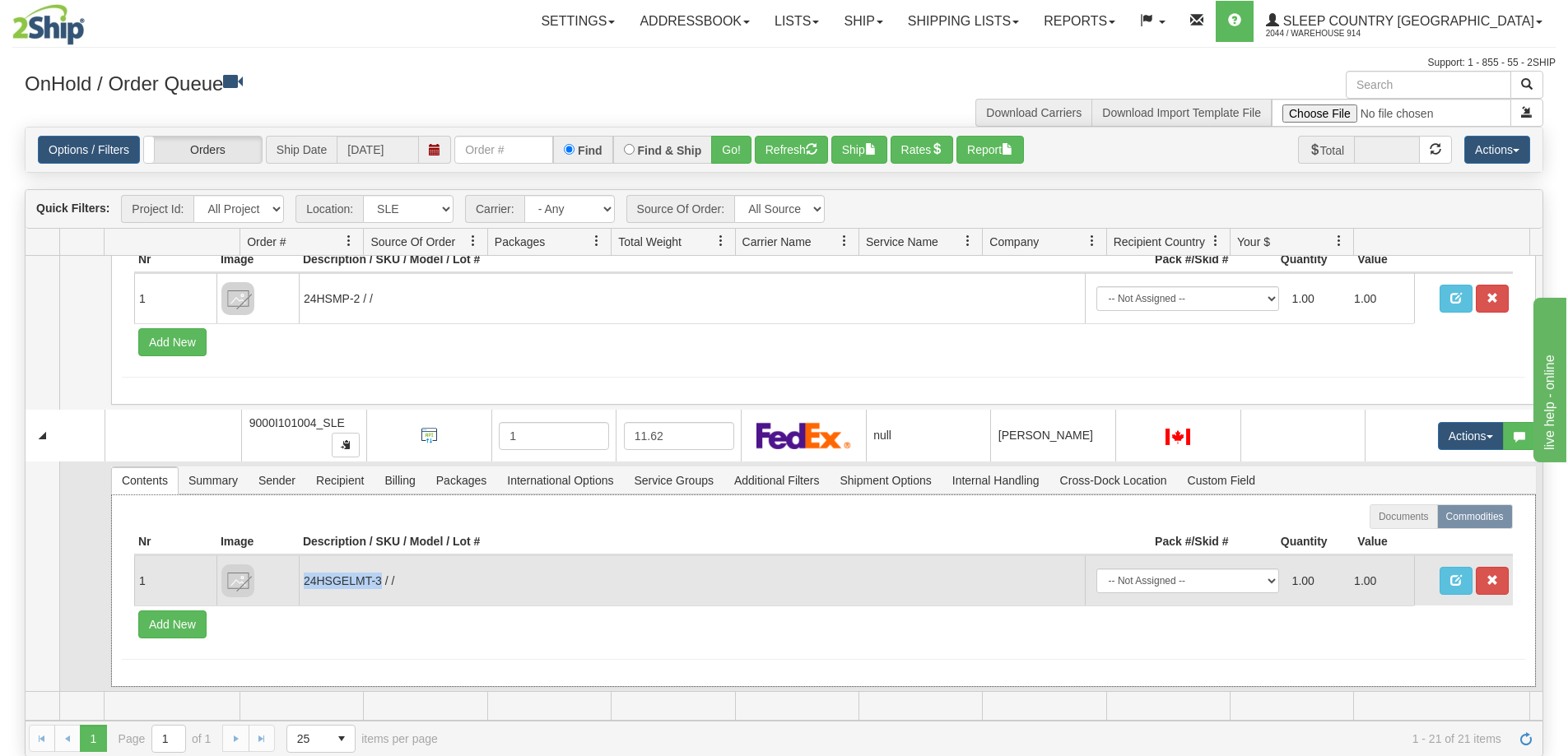
drag, startPoint x: 377, startPoint y: 584, endPoint x: 302, endPoint y: 584, distance: 75.0
click at [302, 584] on td "24HSGELMT-3 / /" at bounding box center [691, 581] width 786 height 51
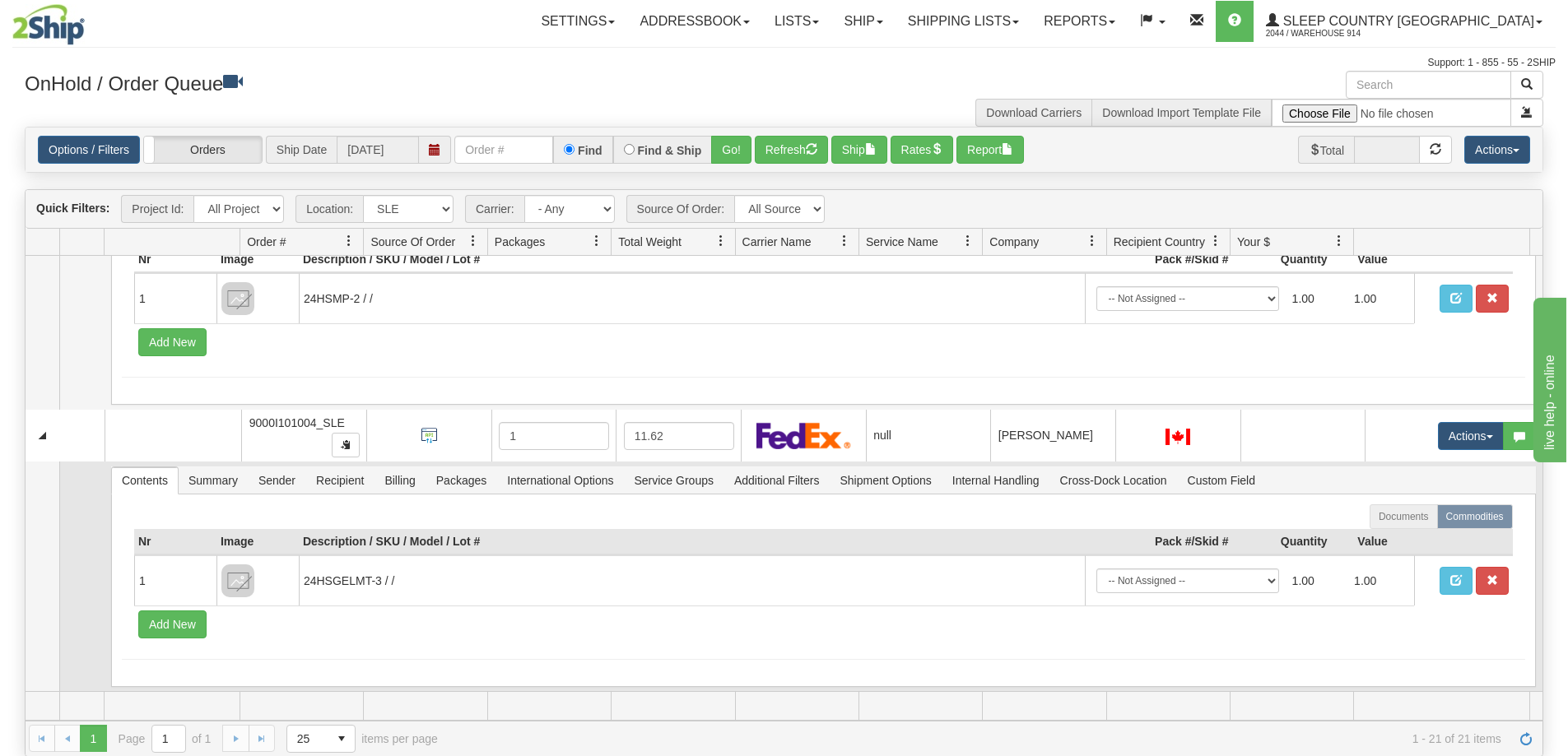
scroll to position [5374, 0]
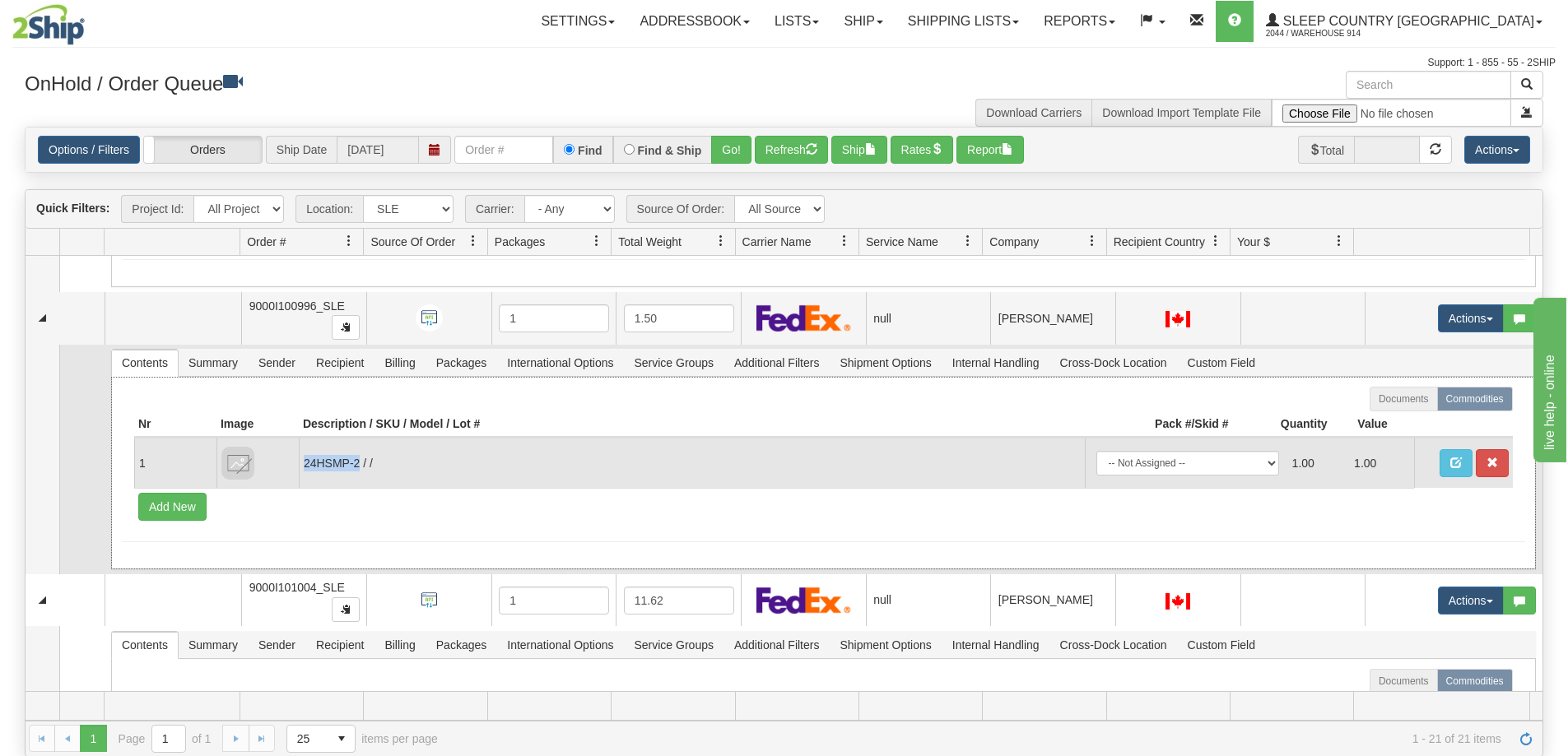
drag, startPoint x: 361, startPoint y: 465, endPoint x: 303, endPoint y: 472, distance: 58.4
click at [303, 472] on td "24HSMP-2 / /" at bounding box center [691, 463] width 786 height 51
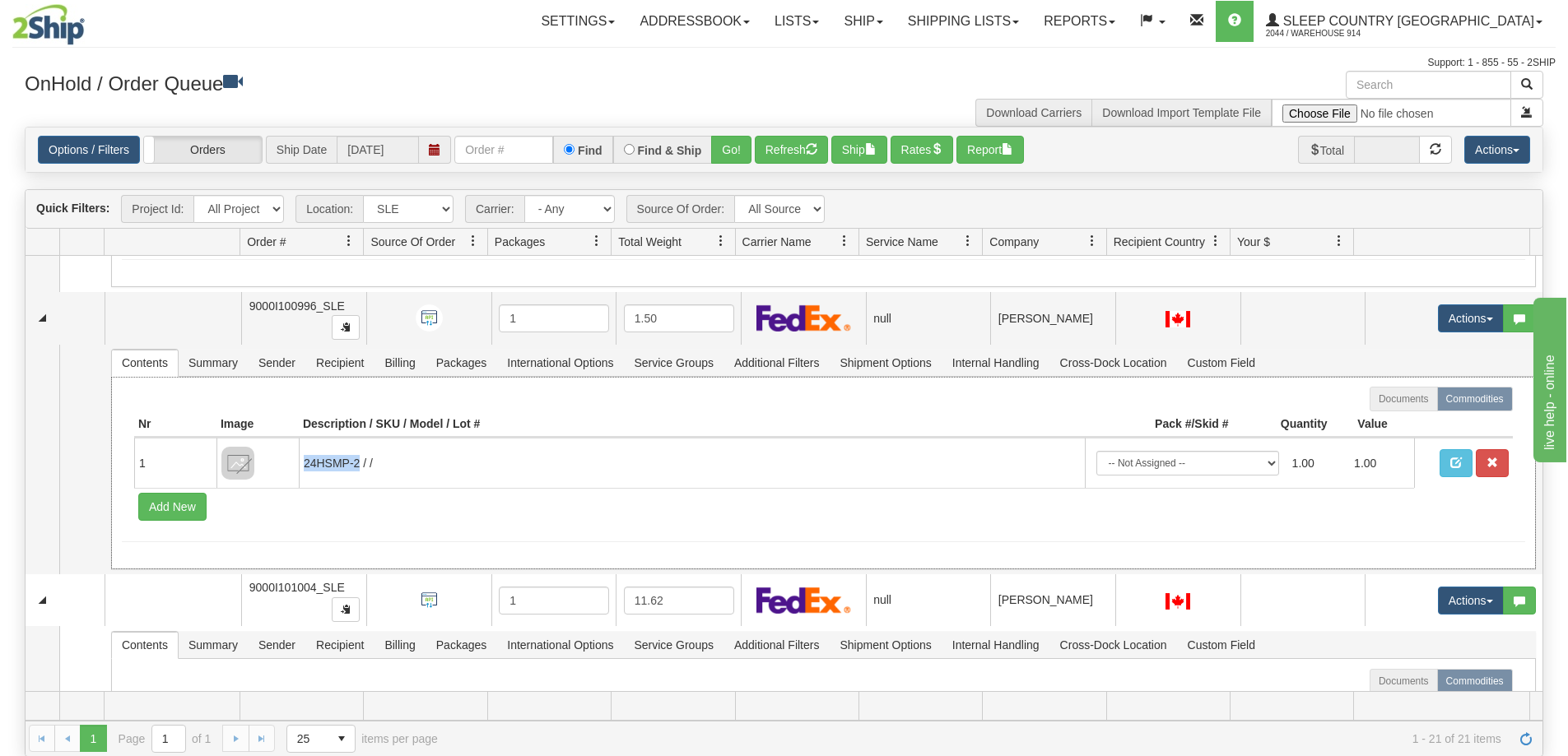
copy td "24HSMP-2"
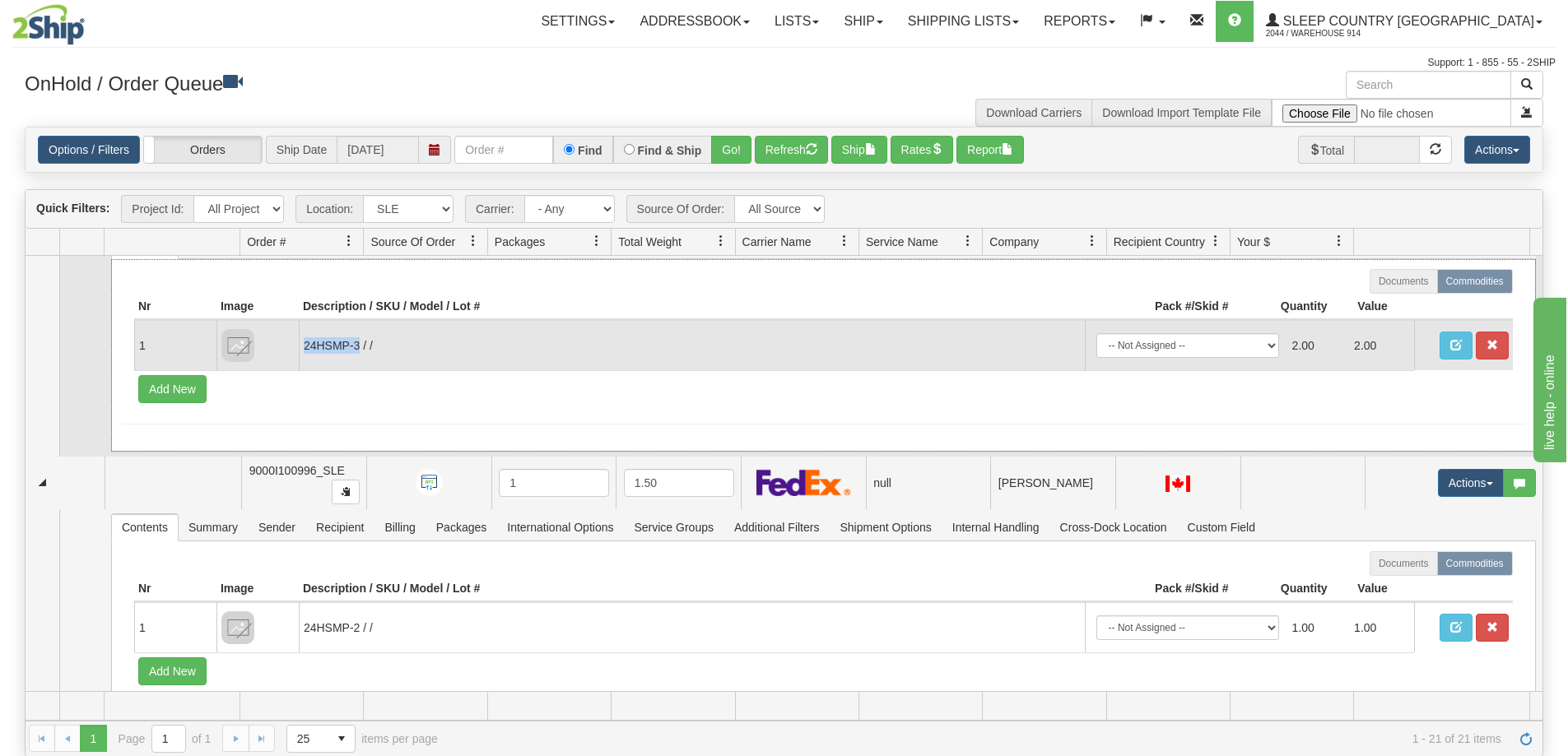
drag, startPoint x: 356, startPoint y: 350, endPoint x: 305, endPoint y: 352, distance: 51.0
click at [305, 352] on td "24HSMP-3 / /" at bounding box center [691, 345] width 786 height 51
copy td "24HSMP-3"
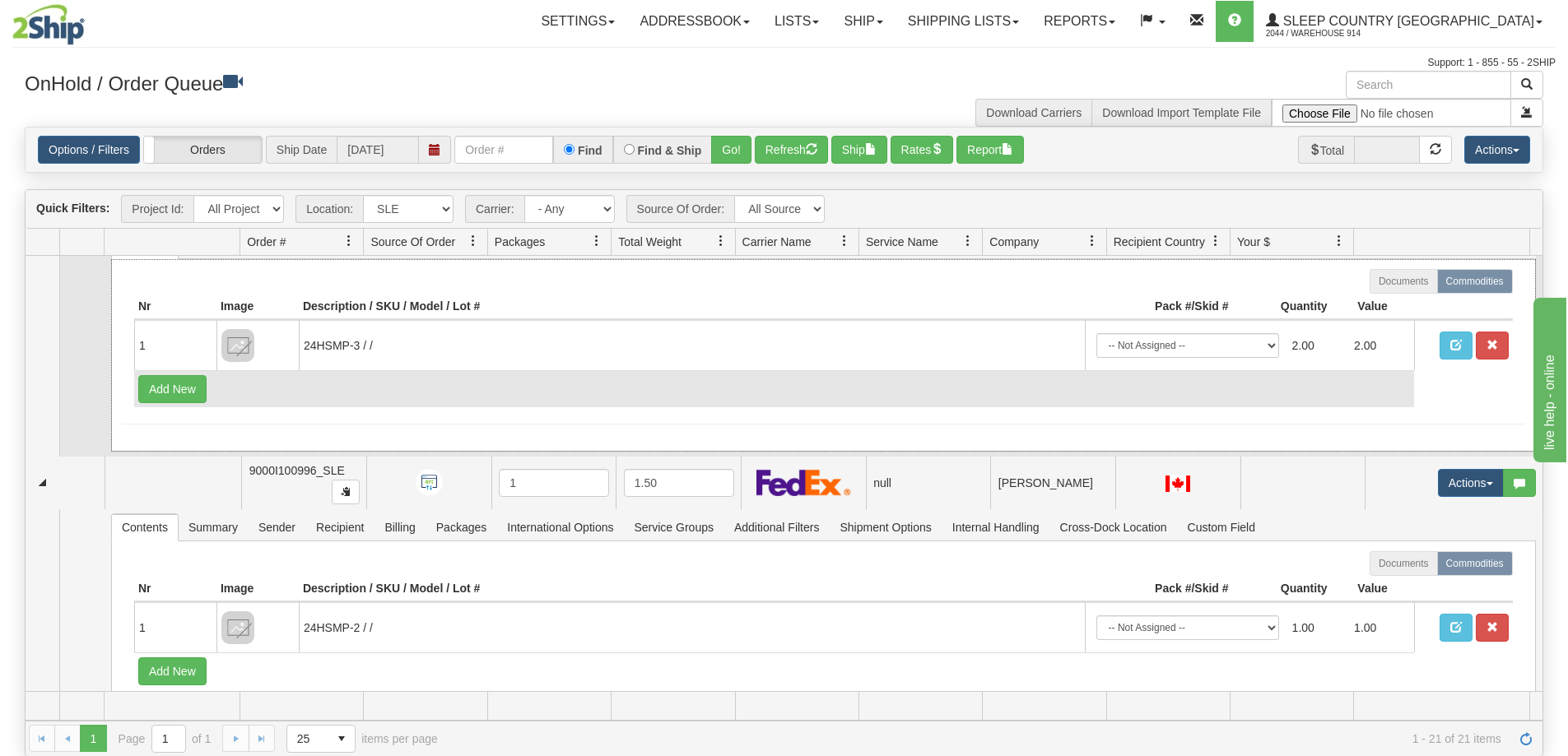
click at [548, 395] on td "Add New" at bounding box center [774, 389] width 1280 height 37
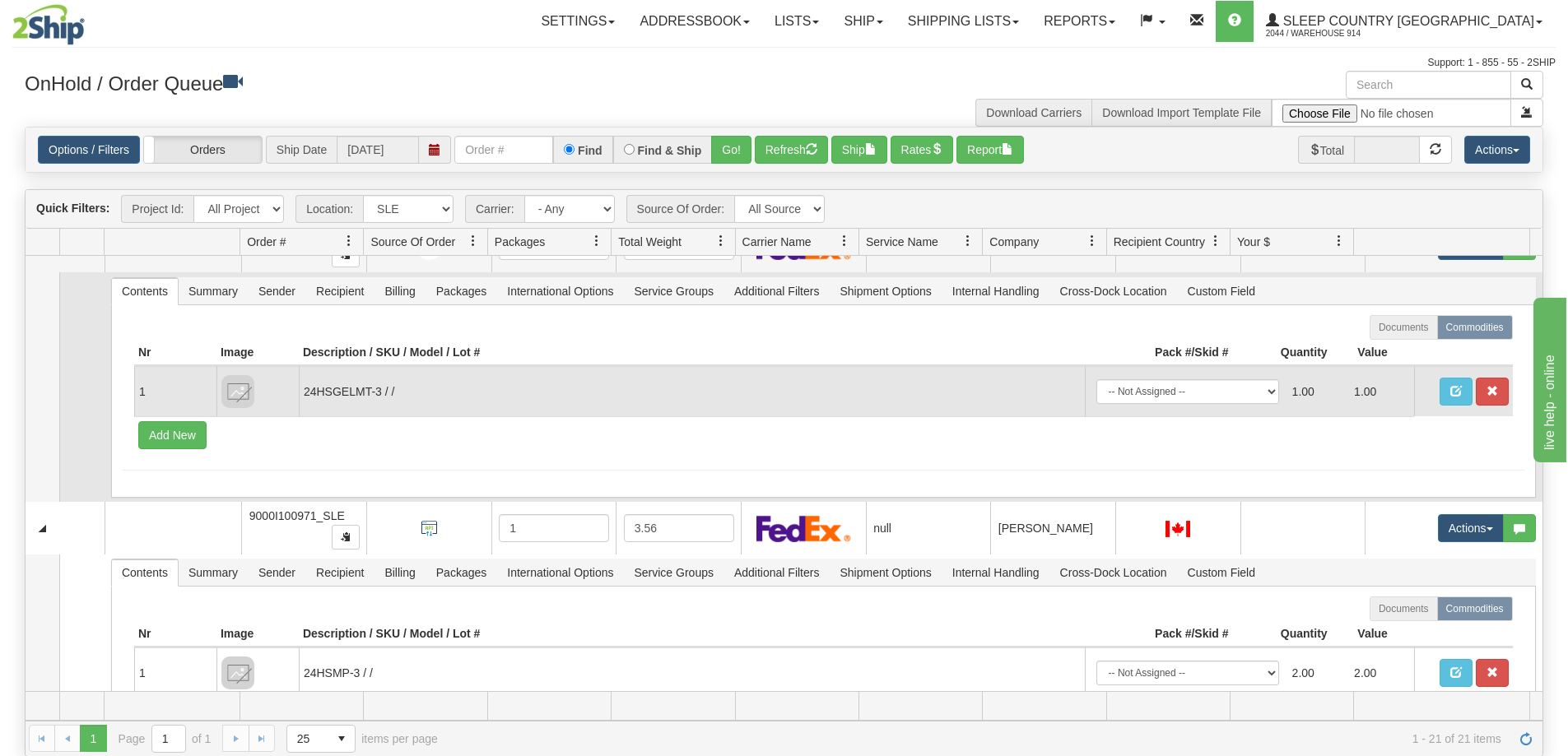
scroll to position [4880, 0]
drag, startPoint x: 376, startPoint y: 395, endPoint x: 303, endPoint y: 400, distance: 73.2
click at [303, 400] on td "24HSGELMT-3 / /" at bounding box center [691, 393] width 786 height 51
copy td "24HSGELMT-3"
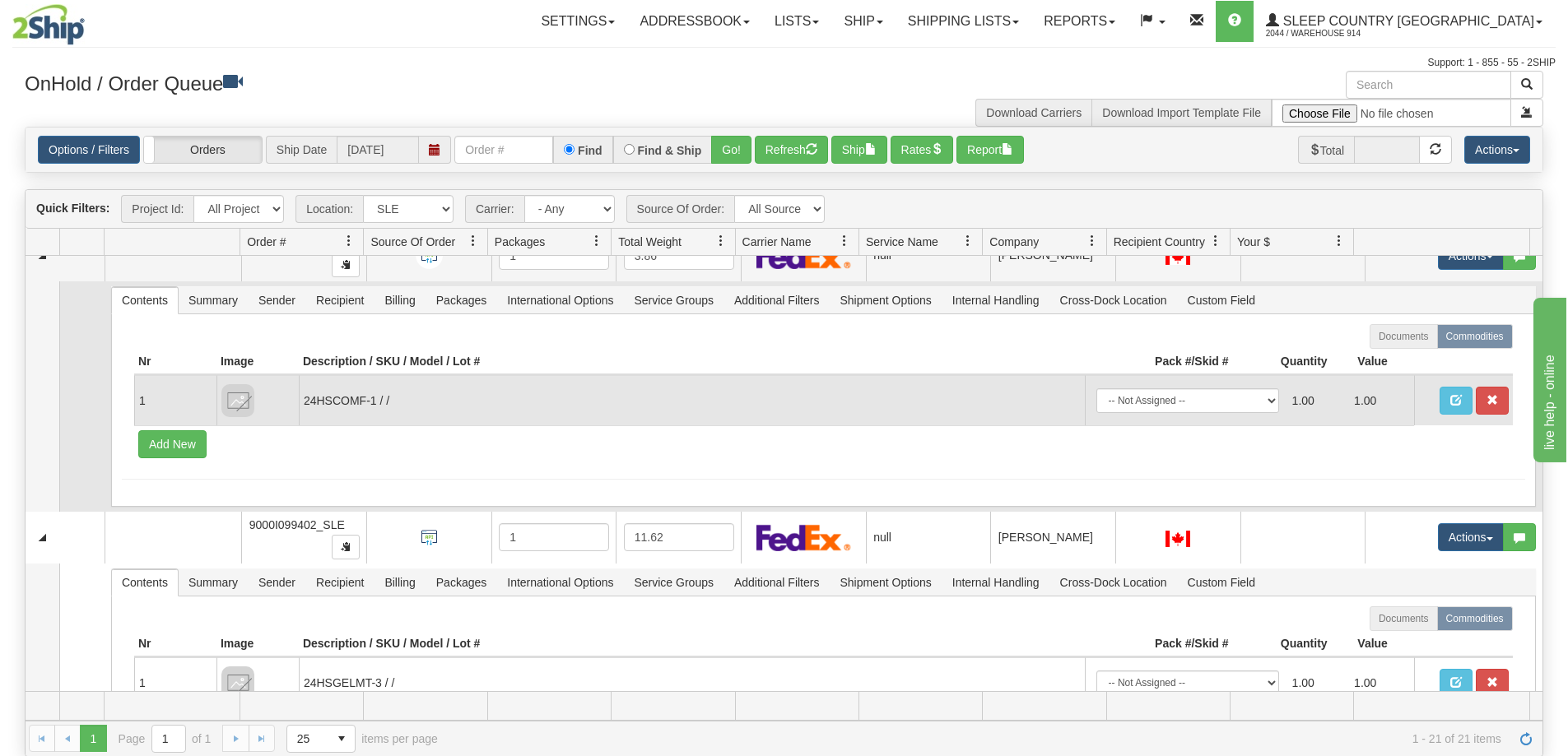
scroll to position [4304, 0]
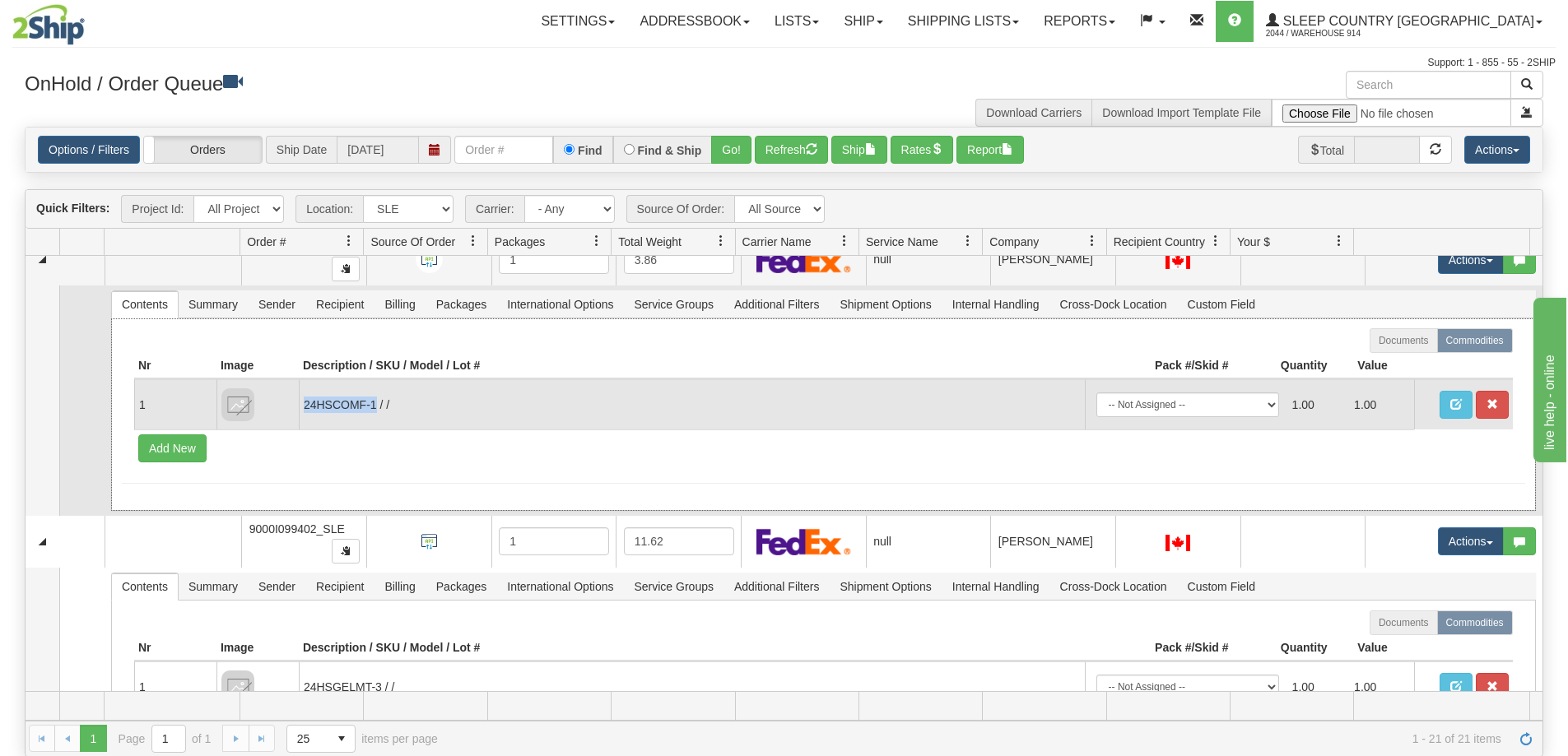
drag, startPoint x: 374, startPoint y: 402, endPoint x: 302, endPoint y: 409, distance: 72.3
click at [302, 409] on td "24HSCOMF-1 / /" at bounding box center [691, 404] width 786 height 51
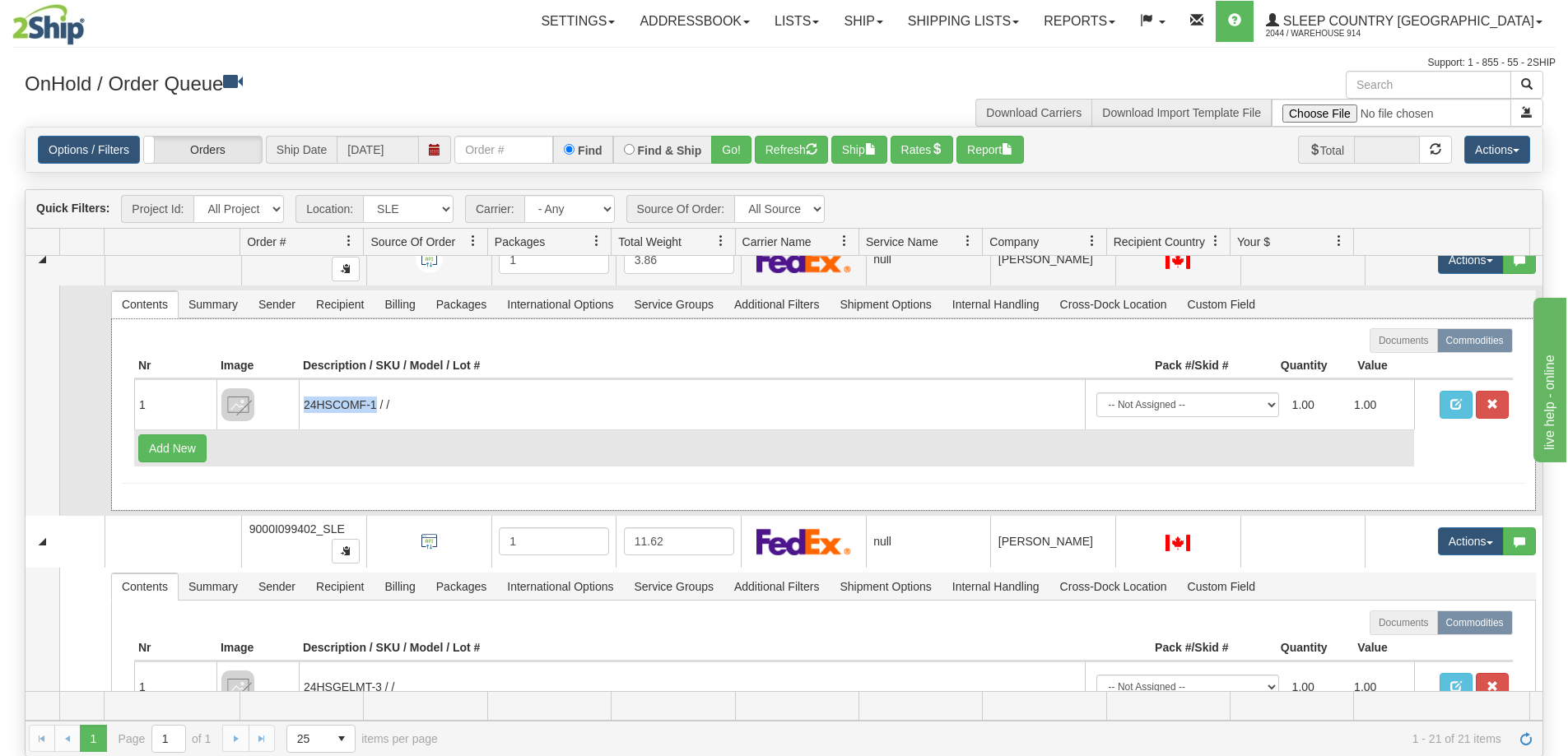
copy td "24HSCOMF-1"
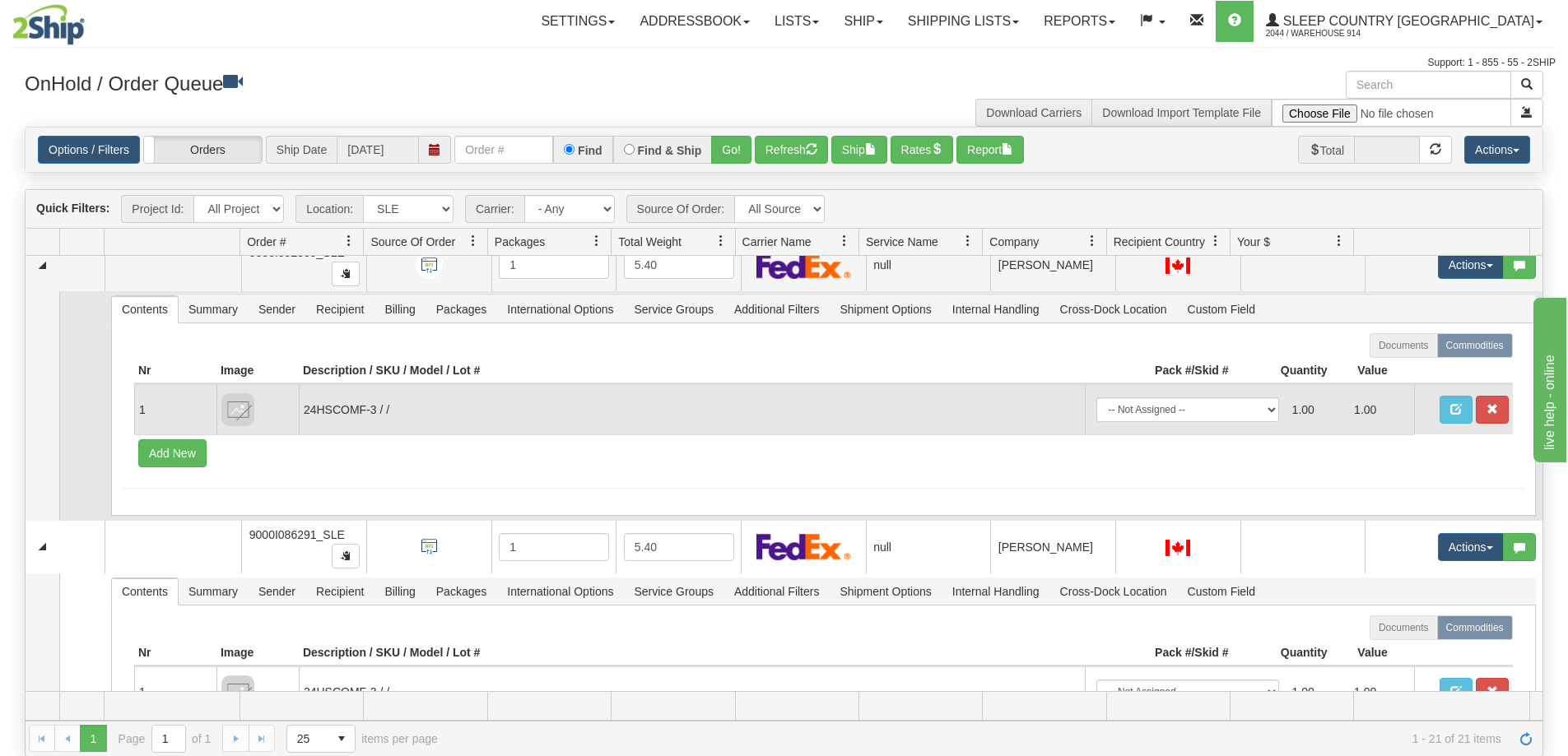
scroll to position [3620, 0]
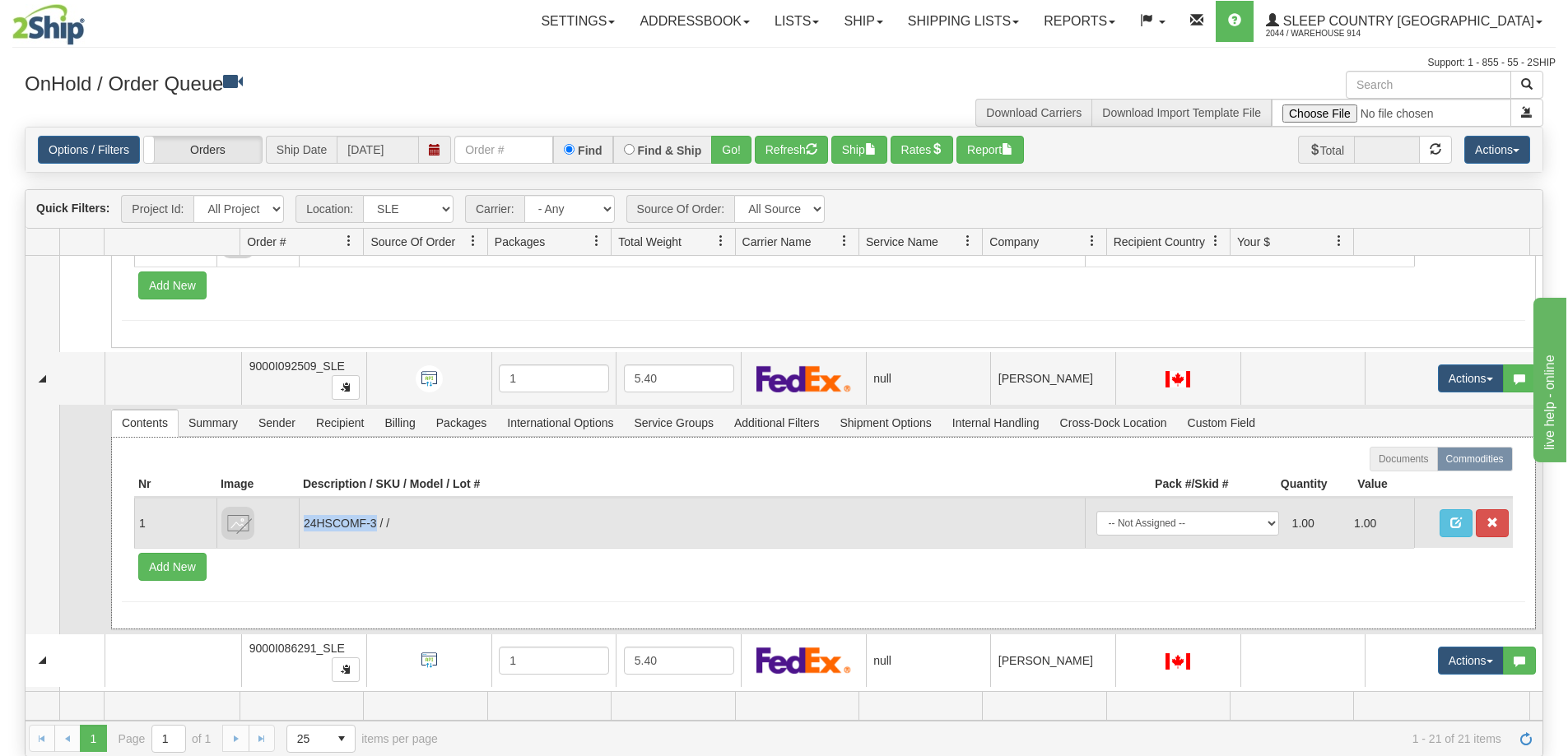
drag, startPoint x: 374, startPoint y: 523, endPoint x: 305, endPoint y: 524, distance: 69.0
click at [305, 524] on td "24HSCOMF-3 / /" at bounding box center [691, 523] width 786 height 51
copy td "24HSCOMF-3"
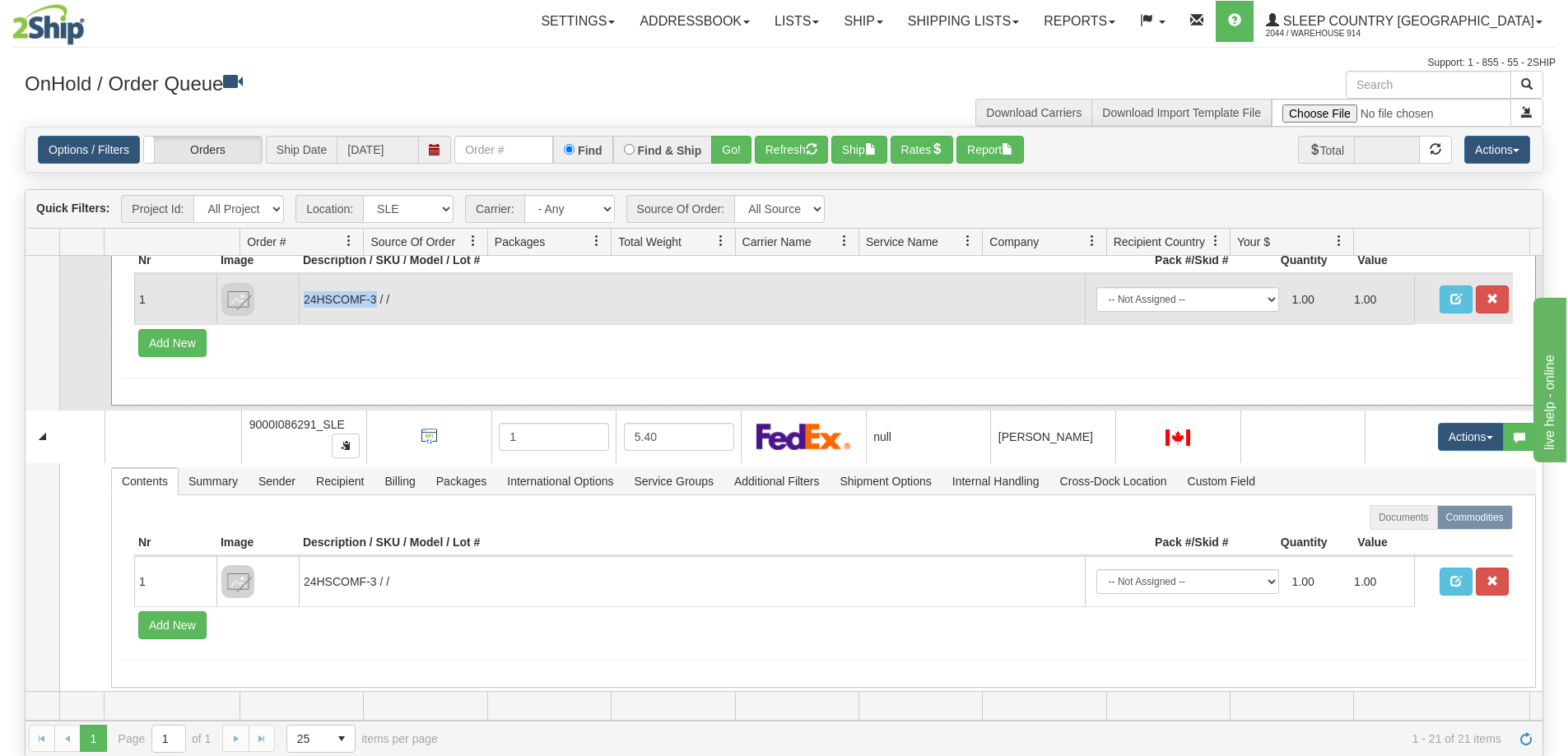
scroll to position [3868, 0]
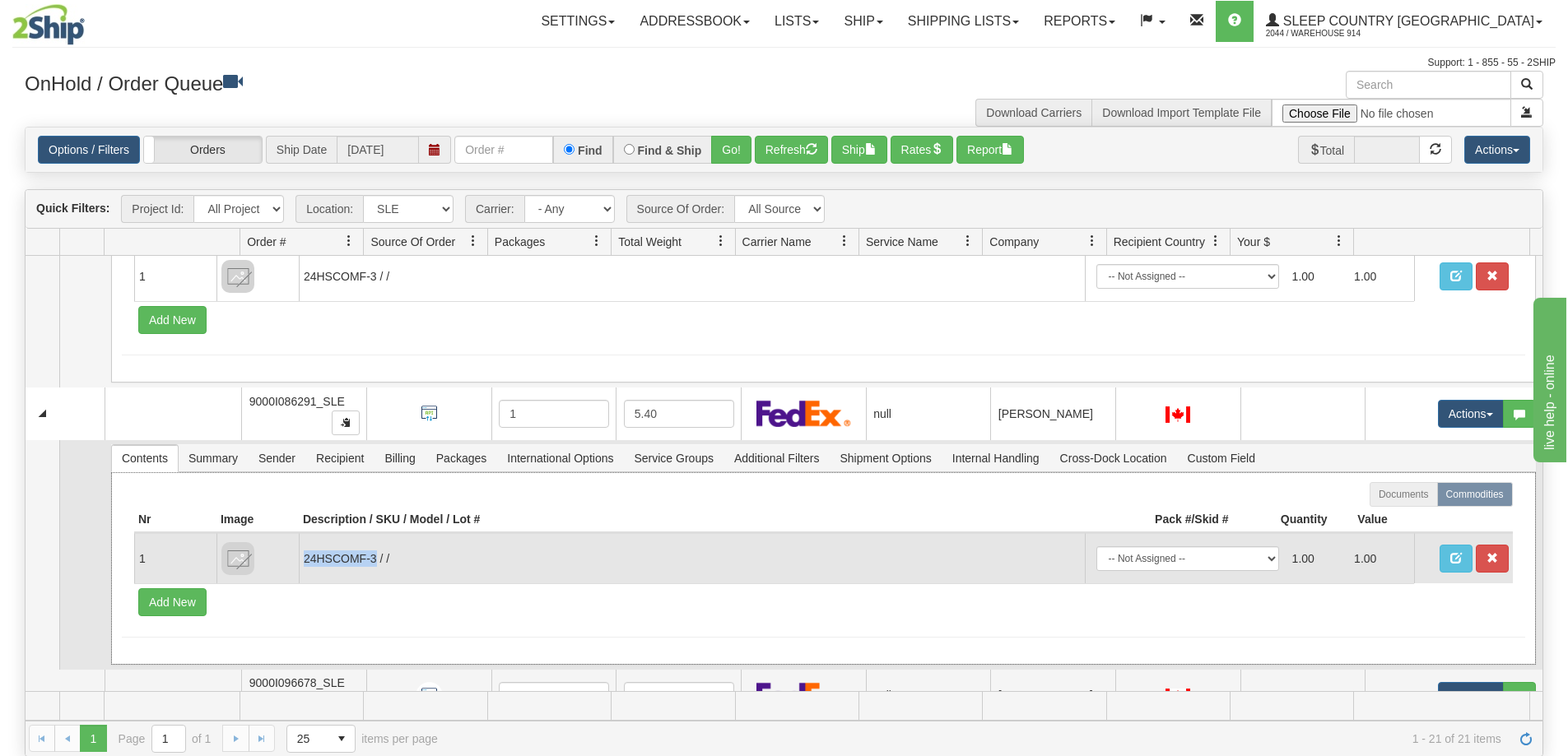
drag, startPoint x: 367, startPoint y: 560, endPoint x: 306, endPoint y: 559, distance: 61.0
click at [306, 559] on td "24HSCOMF-3 / /" at bounding box center [691, 558] width 786 height 51
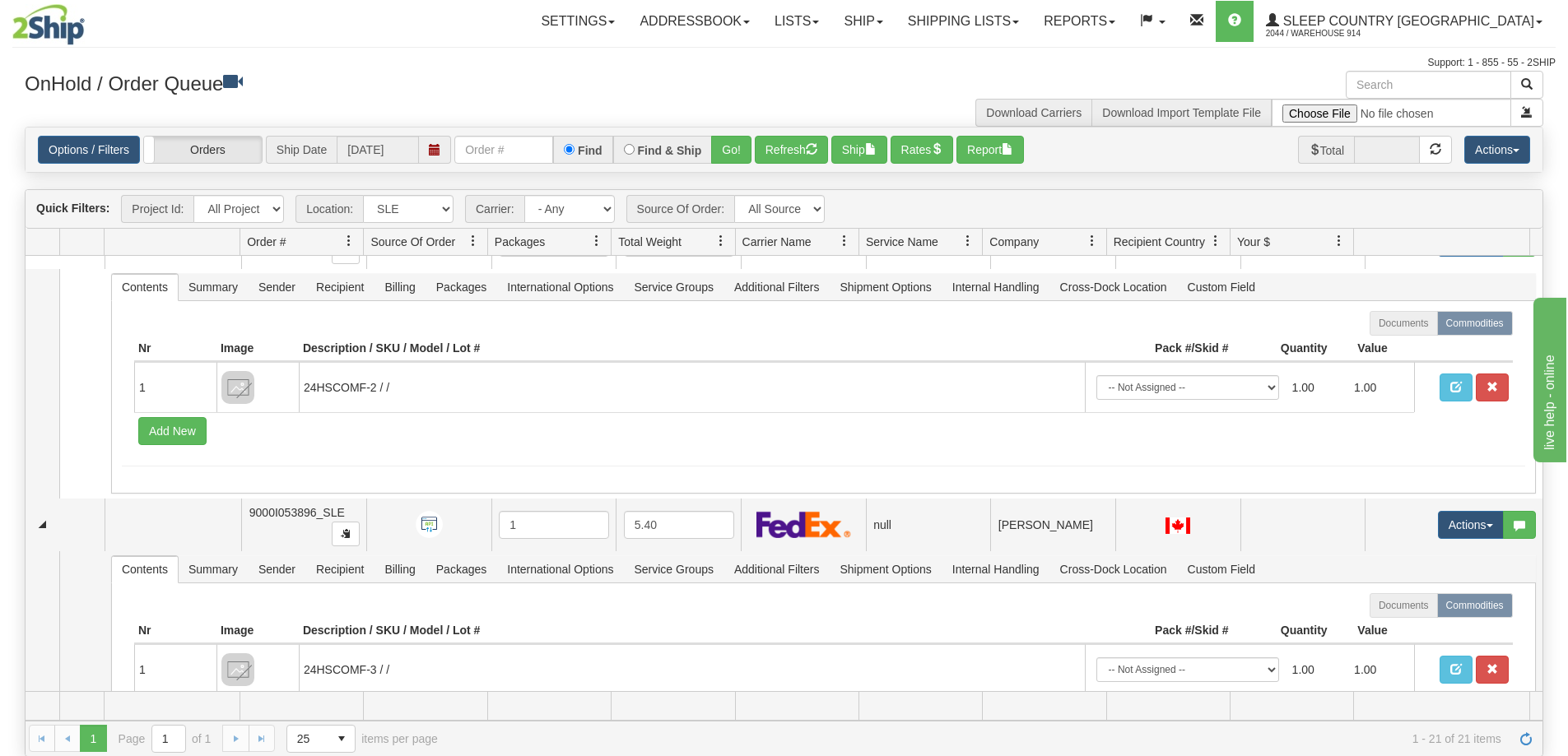
scroll to position [0, 0]
